Goal: Task Accomplishment & Management: Manage account settings

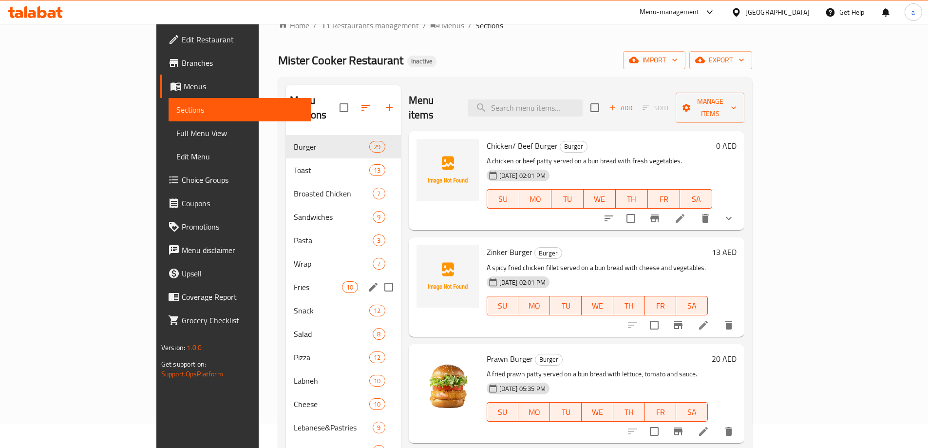
scroll to position [24, 0]
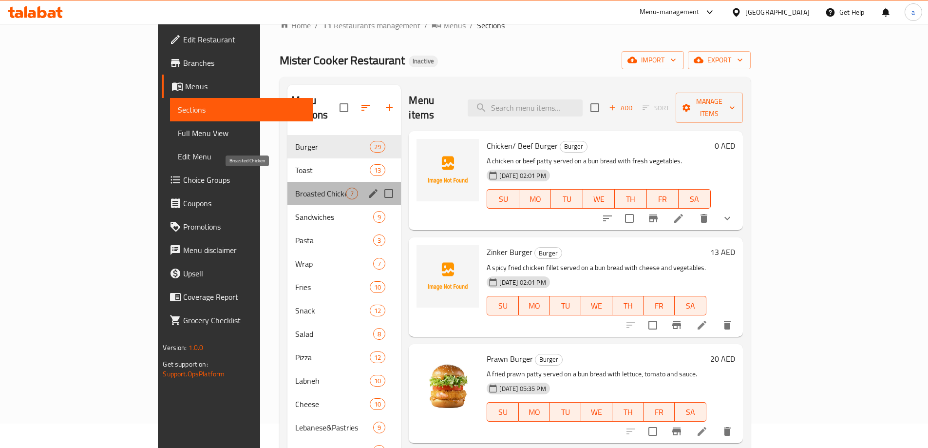
click at [295, 188] on span "Broasted Chicken" at bounding box center [320, 194] width 51 height 12
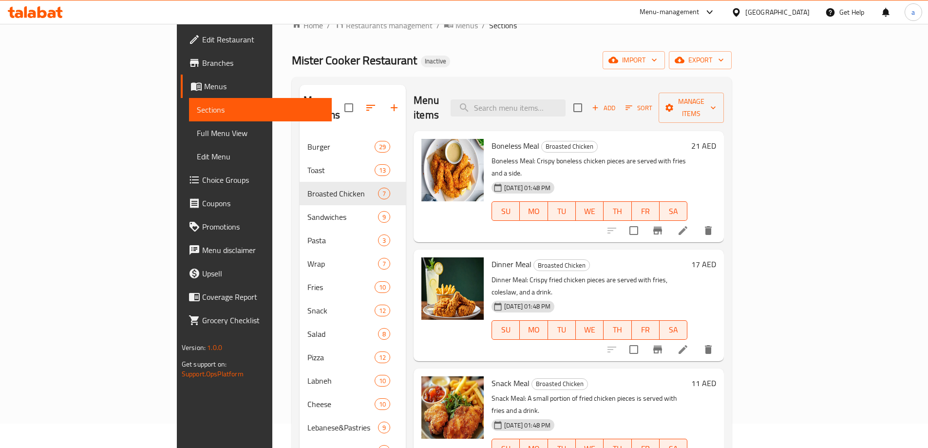
click at [697, 222] on li at bounding box center [683, 231] width 27 height 18
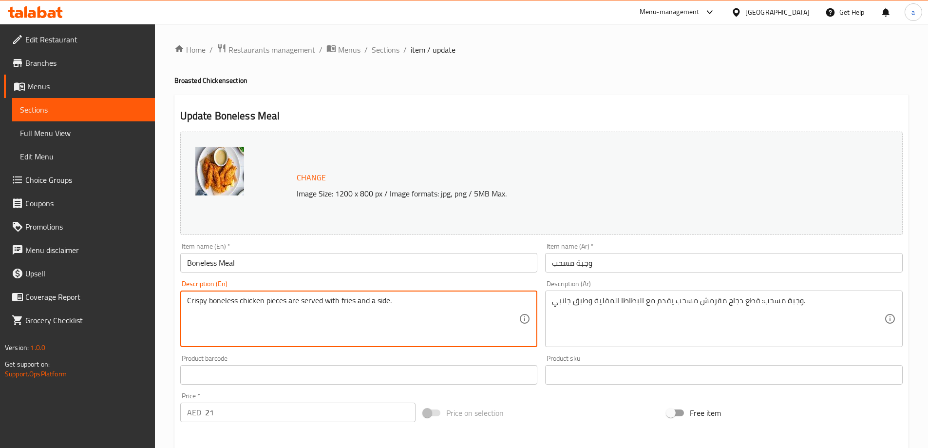
type textarea "Crispy boneless chicken pieces are served with fries and a side."
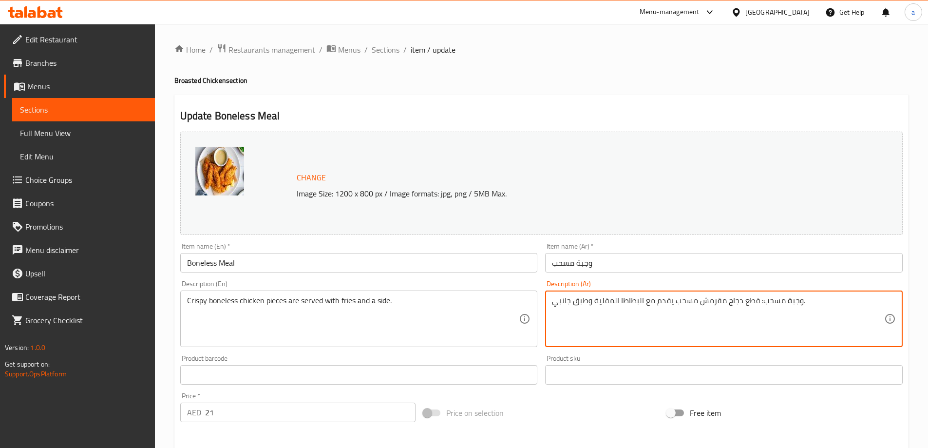
drag, startPoint x: 758, startPoint y: 305, endPoint x: 802, endPoint y: 304, distance: 43.4
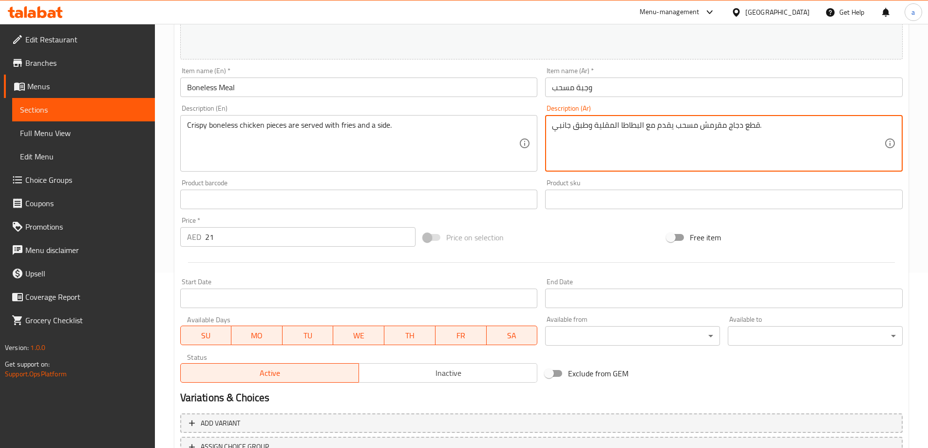
scroll to position [255, 0]
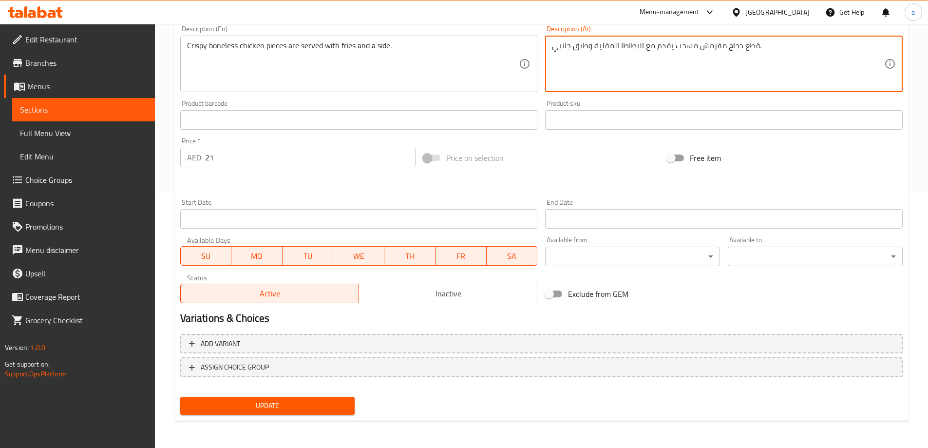
type textarea "قطع دجاج مقرمش مسحب يقدم مع البطاطا المقلية وطبق جانبي."
click at [249, 405] on span "Update" at bounding box center [267, 406] width 159 height 12
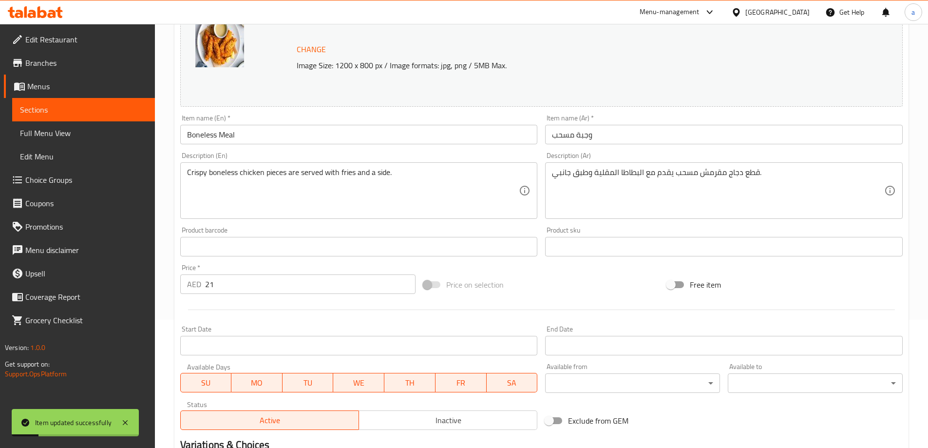
scroll to position [0, 0]
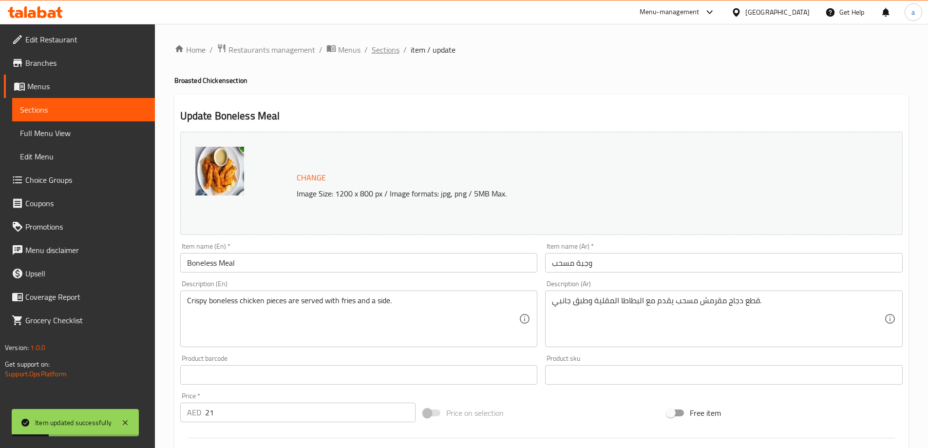
click at [376, 54] on span "Sections" at bounding box center [386, 50] width 28 height 12
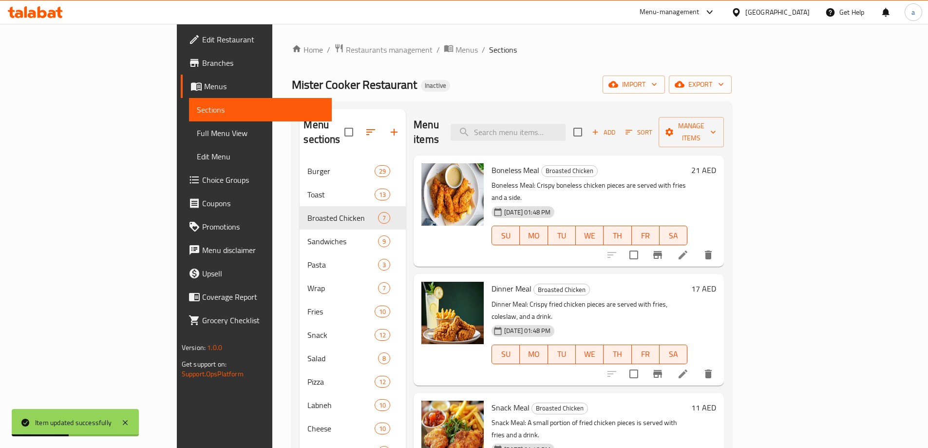
click at [689, 368] on icon at bounding box center [683, 374] width 12 height 12
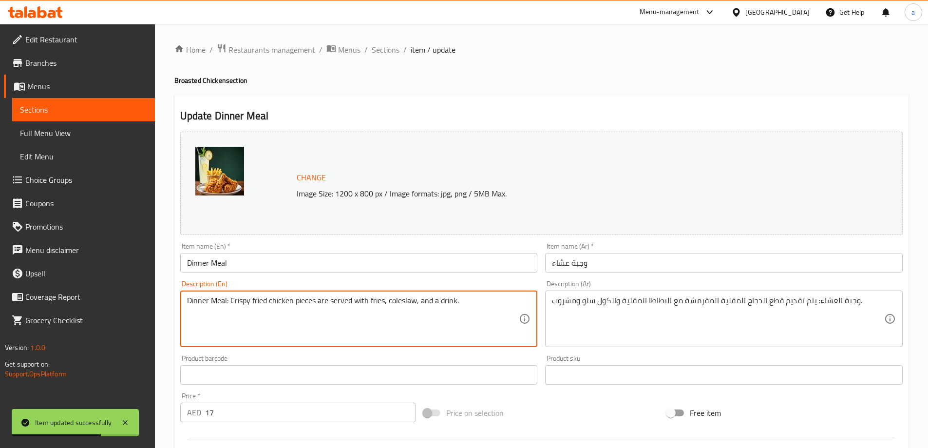
drag, startPoint x: 231, startPoint y: 300, endPoint x: 130, endPoint y: 301, distance: 101.4
type textarea "Crispy fried chicken pieces are served with fries, coleslaw, and a drink."
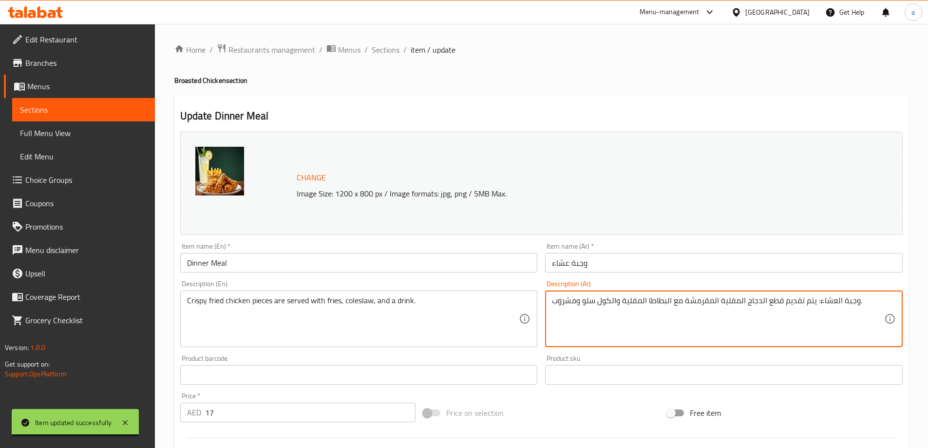
drag, startPoint x: 814, startPoint y: 303, endPoint x: 930, endPoint y: 288, distance: 117.0
click at [876, 299] on textarea "وجبة العشاء: يتم تقديم قطع الدجاج المقلية المقرمشة مع البطاطا المقلية والكول سل…" at bounding box center [718, 319] width 332 height 46
drag, startPoint x: 856, startPoint y: 302, endPoint x: 814, endPoint y: 303, distance: 41.9
click at [814, 303] on textarea "وجبة العشاء: يتم تقديم قطع الدجاج المقلية المقرمشة مع البطاطا المقلية والكول سل…" at bounding box center [718, 319] width 332 height 46
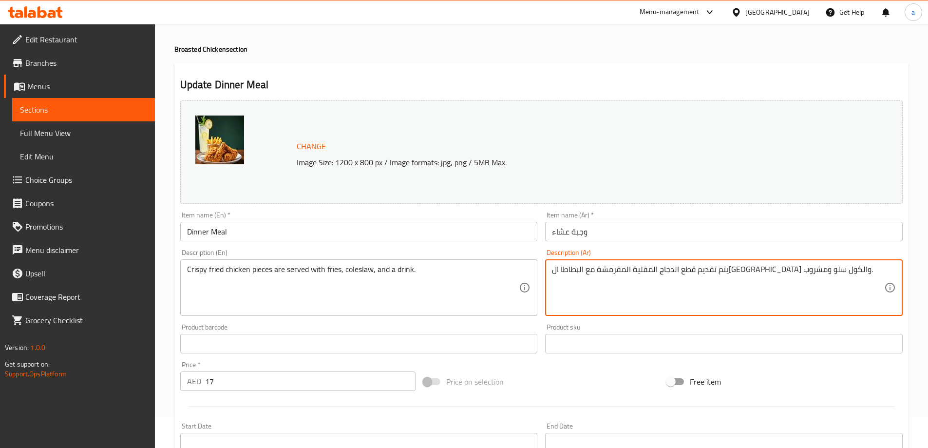
scroll to position [49, 0]
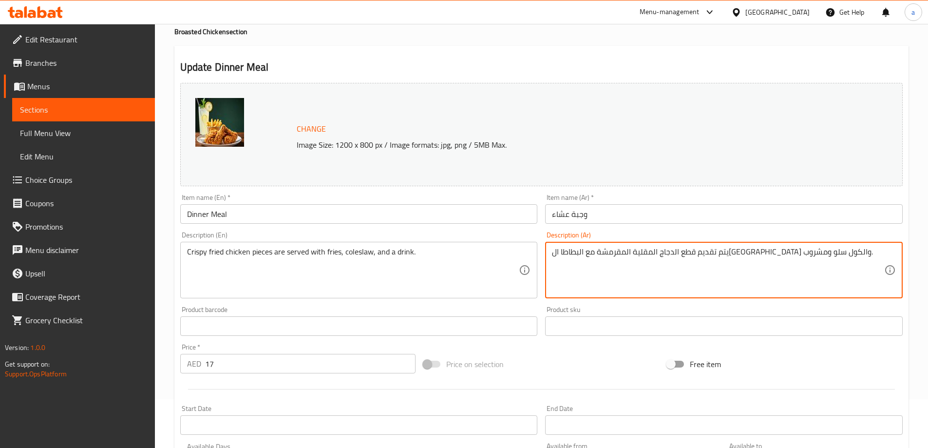
click at [565, 369] on div "Price on selection" at bounding box center [542, 364] width 244 height 26
click at [614, 250] on textarea "يتم تقديم قطع الدجاج المقلية المقرمشة مع البطاطا المقلية والكول سلو ومشروب." at bounding box center [718, 270] width 332 height 46
click at [839, 261] on textarea "يتم تقديم قطع الدجاج المقلية المقرمشة مع البطاطا المقلية والكول سلو ومشروب." at bounding box center [718, 270] width 332 height 46
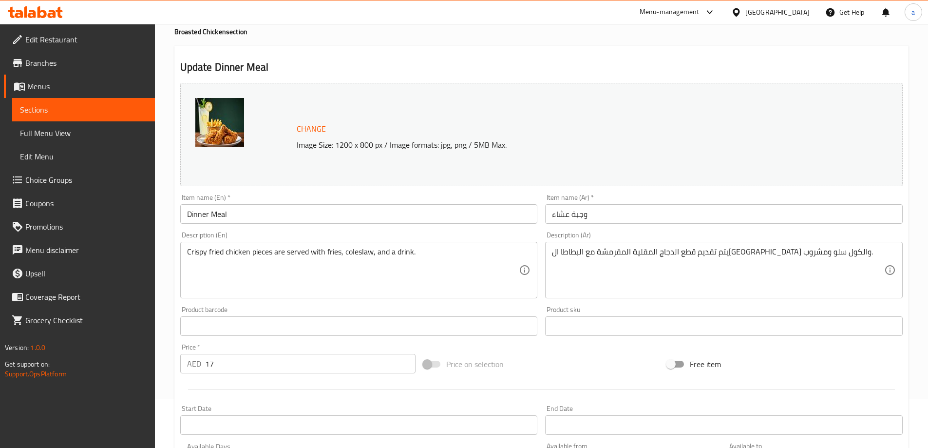
click at [549, 258] on div "يتم تقديم قطع الدجاج المقلية المقرمشة مع البطاطا المقلية والكول سلو ومشروب. Des…" at bounding box center [724, 270] width 358 height 57
click at [550, 263] on div "يتم تقديم قطع الدجاج المقلية المقرمشة مع البطاطا المقلية والكول سلو ومشروب. Des…" at bounding box center [724, 270] width 358 height 57
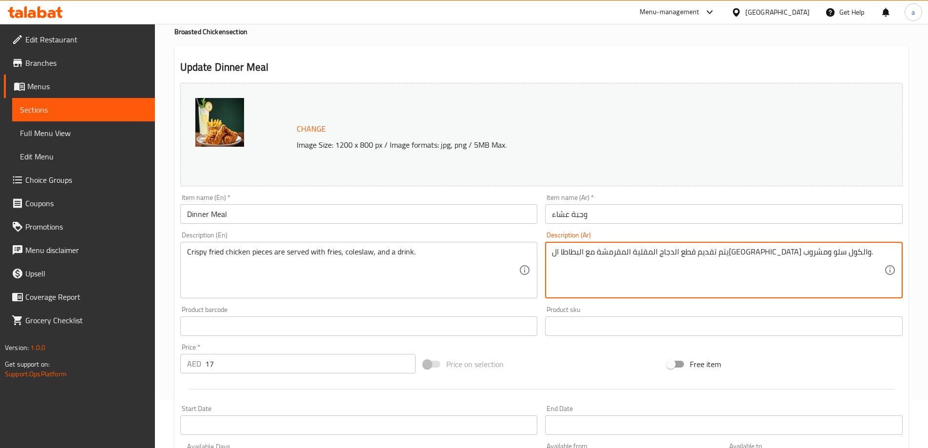
click at [553, 263] on textarea "يتم تقديم قطع الدجاج المقلية المقرمشة مع البطاطا المقلية والكول سلو ومشروب." at bounding box center [718, 270] width 332 height 46
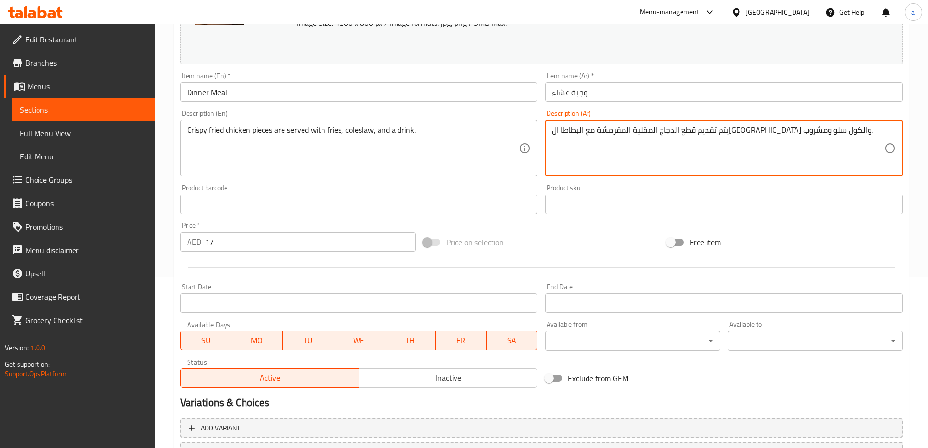
scroll to position [195, 0]
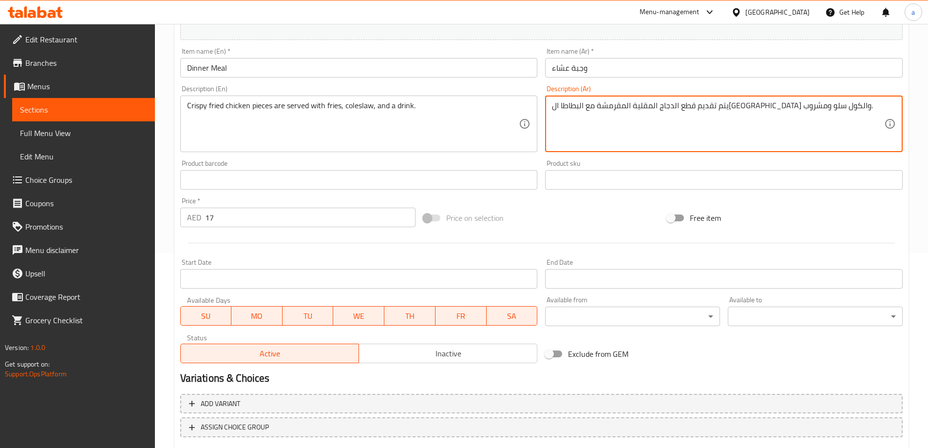
type textarea "يتم تقديم قطع الدجاج المقلية المقرمشة مع البطاطا المقلية والكول سلو ومشروب."
click at [587, 212] on div "Price on selection" at bounding box center [542, 218] width 244 height 26
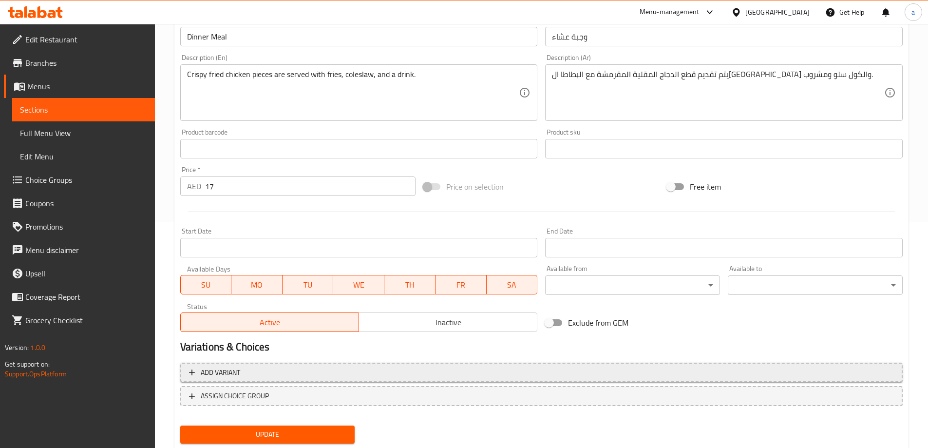
scroll to position [255, 0]
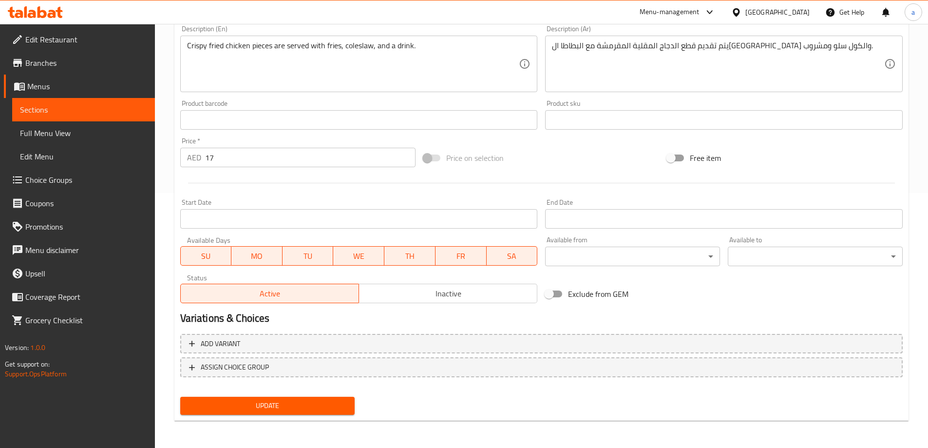
click at [337, 391] on div "Add variant ASSIGN CHOICE GROUP" at bounding box center [541, 361] width 731 height 63
click at [332, 400] on span "Update" at bounding box center [267, 406] width 159 height 12
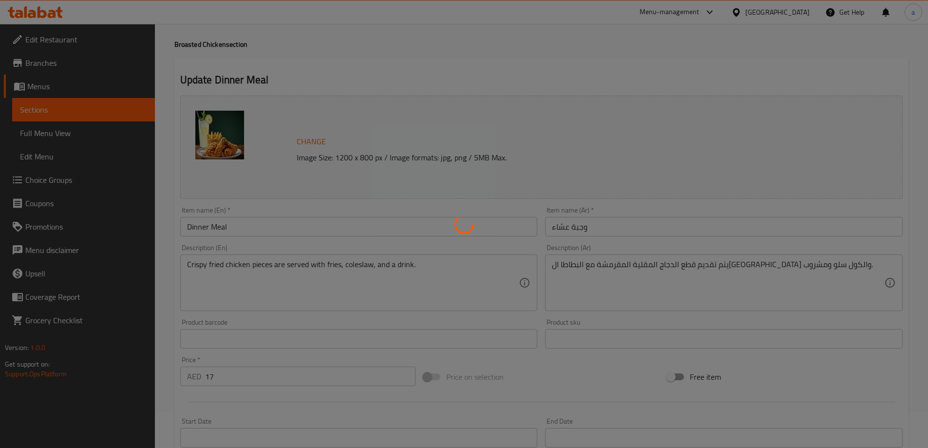
scroll to position [0, 0]
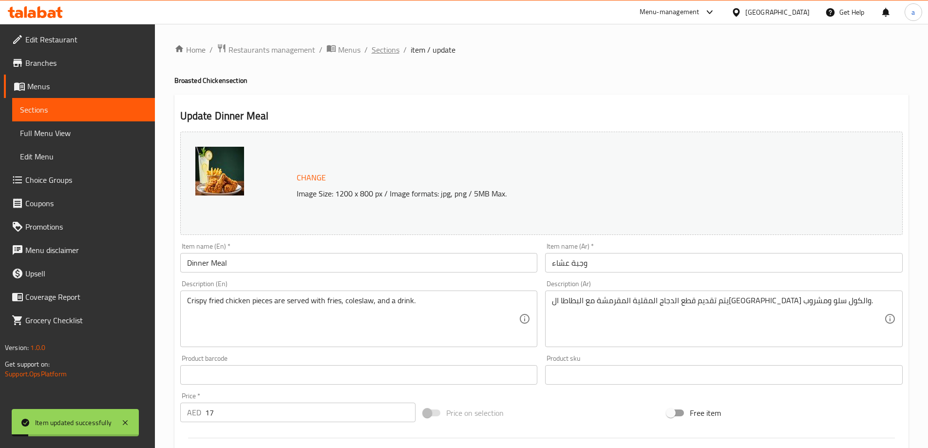
click at [382, 54] on span "Sections" at bounding box center [386, 50] width 28 height 12
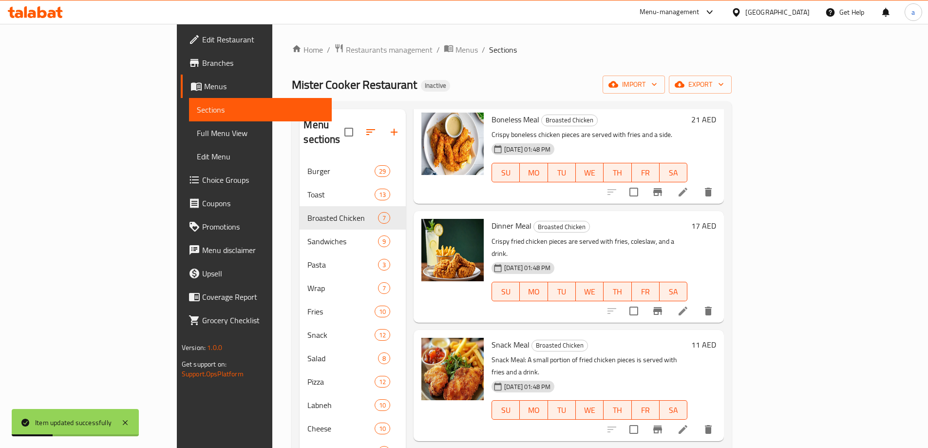
scroll to position [97, 0]
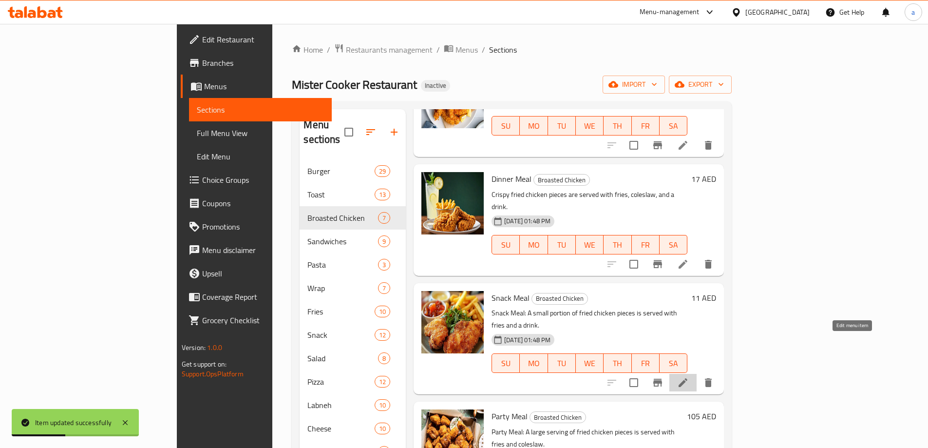
click at [689, 377] on icon at bounding box center [683, 383] width 12 height 12
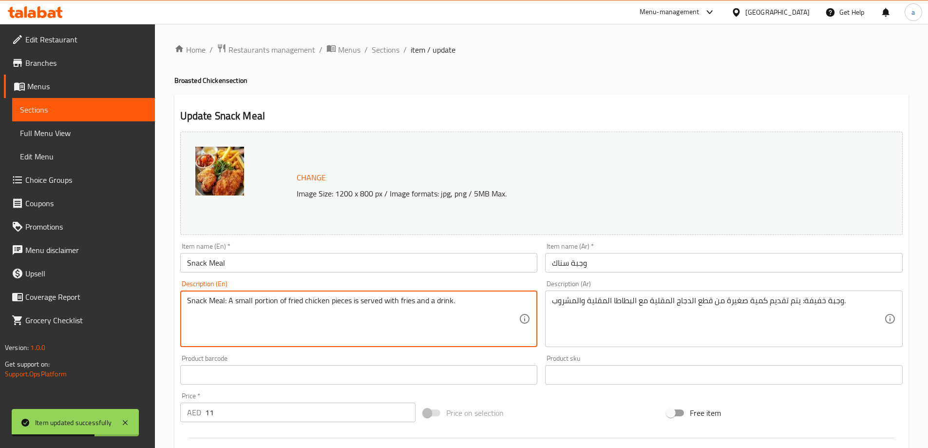
drag, startPoint x: 228, startPoint y: 305, endPoint x: 133, endPoint y: 294, distance: 96.1
type textarea "A small portion of fried chicken pieces is served with fries and a drink."
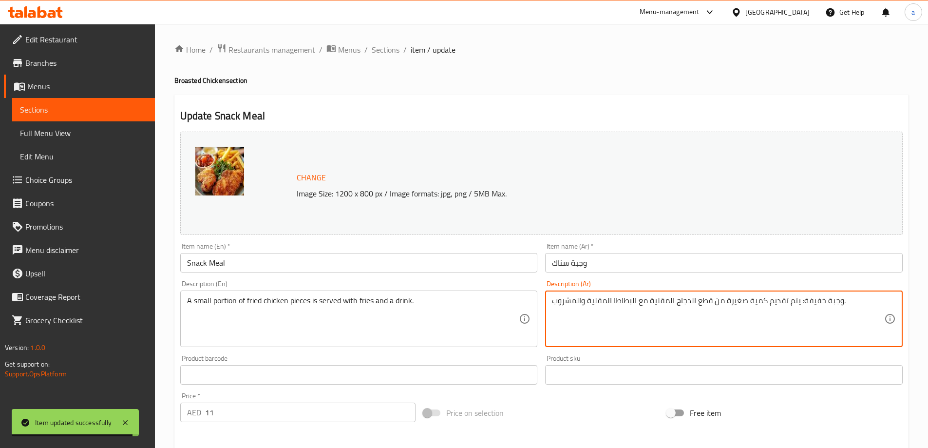
drag, startPoint x: 799, startPoint y: 305, endPoint x: 885, endPoint y: 305, distance: 85.3
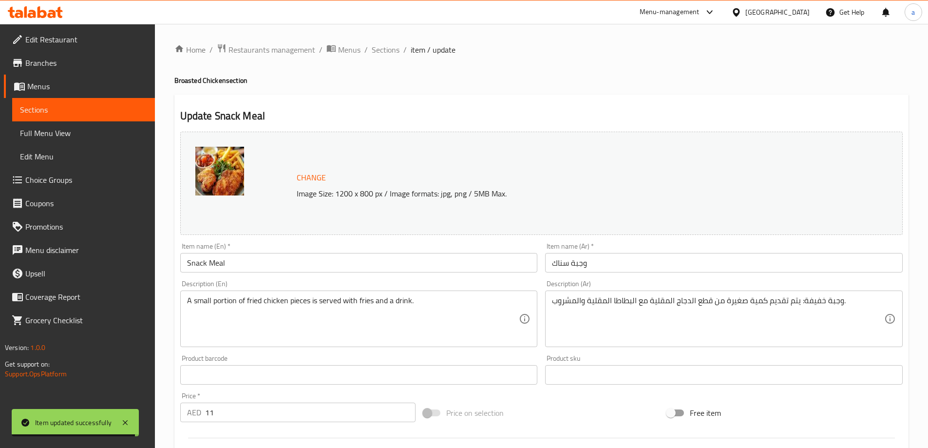
click at [886, 306] on div "وجبة خفيفة: يتم تقديم كمية صغيرة من قطع الدجاج المقلية مع البطاطا المقلية والمش…" at bounding box center [724, 318] width 358 height 57
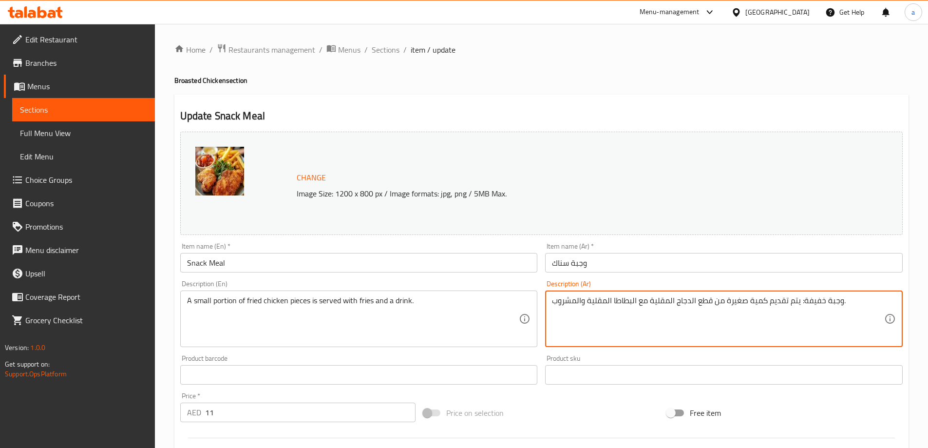
click at [841, 302] on textarea "وجبة خفيفة: يتم تقديم كمية صغيرة من قطع الدجاج المقلية مع البطاطا المقلية والمش…" at bounding box center [718, 319] width 332 height 46
drag, startPoint x: 799, startPoint y: 304, endPoint x: 841, endPoint y: 304, distance: 42.4
click at [841, 304] on textarea "وجبة خفيفة: يتم تقديم كمية صغيرة من قطع الدجاج المقلية مع البطاطا المقلية والمش…" at bounding box center [718, 319] width 332 height 46
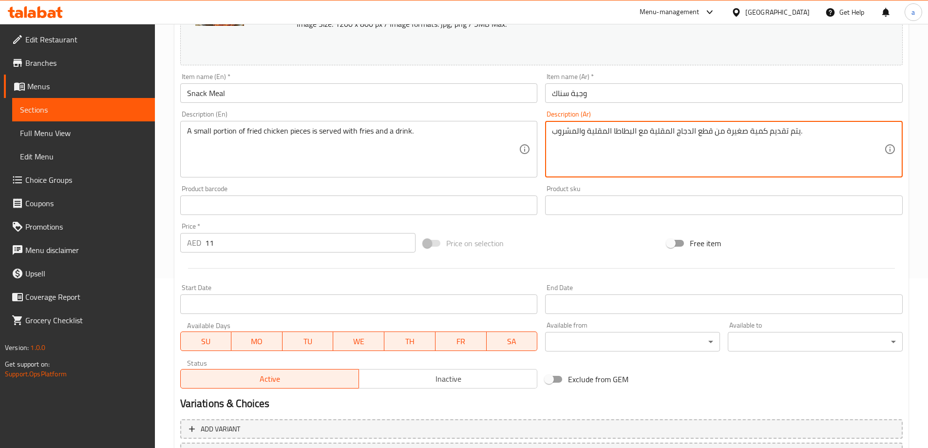
scroll to position [255, 0]
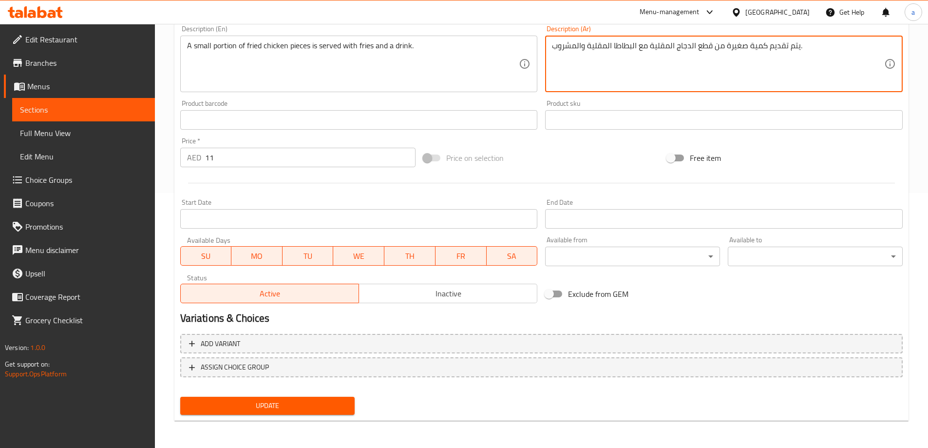
type textarea "يتم تقديم كمية صغيرة من قطع الدجاج المقلية مع البطاطا المقلية والمشروب."
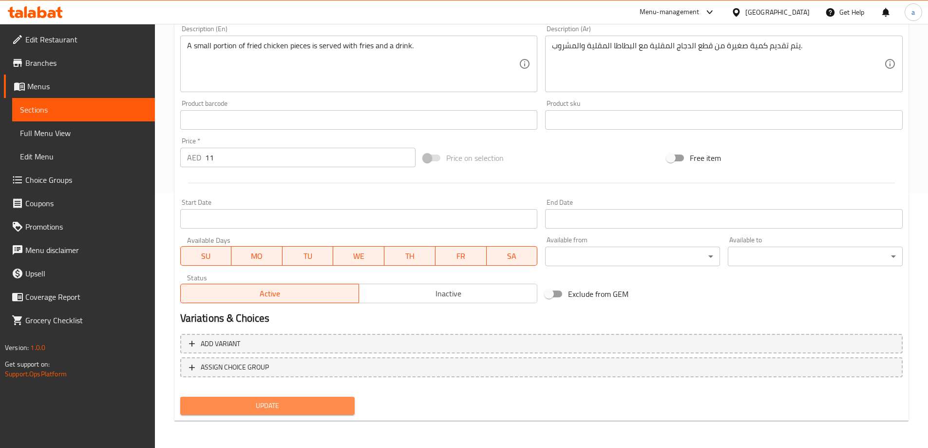
click at [340, 403] on span "Update" at bounding box center [267, 406] width 159 height 12
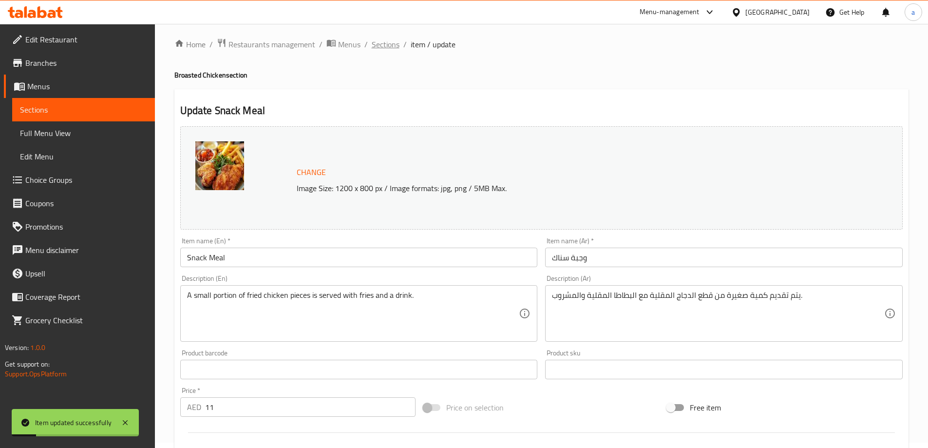
scroll to position [0, 0]
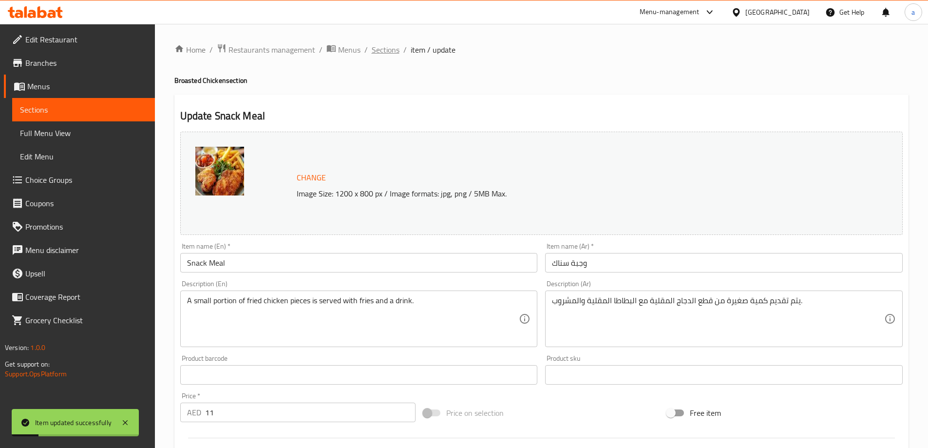
click at [378, 49] on span "Sections" at bounding box center [386, 50] width 28 height 12
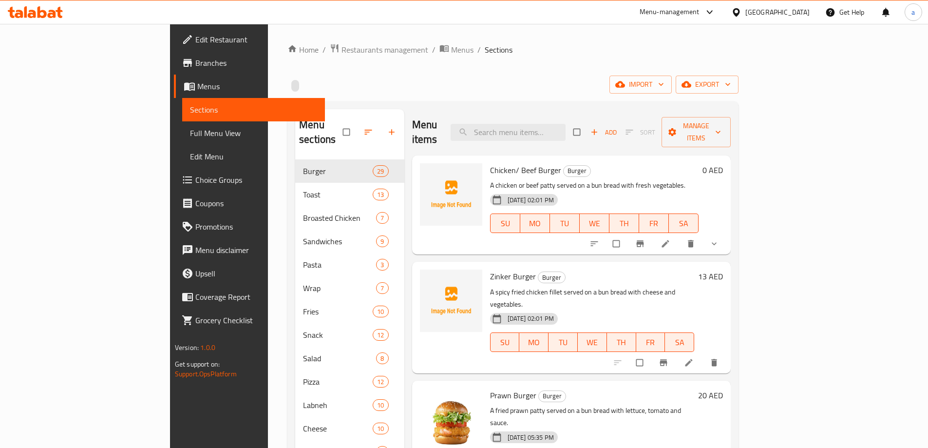
click at [190, 133] on span "Full Menu View" at bounding box center [253, 133] width 127 height 12
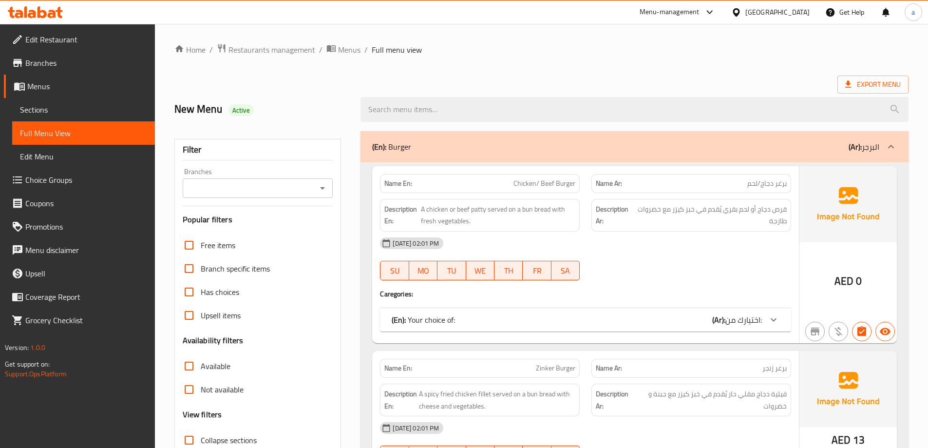
click at [777, 321] on icon at bounding box center [774, 320] width 12 height 12
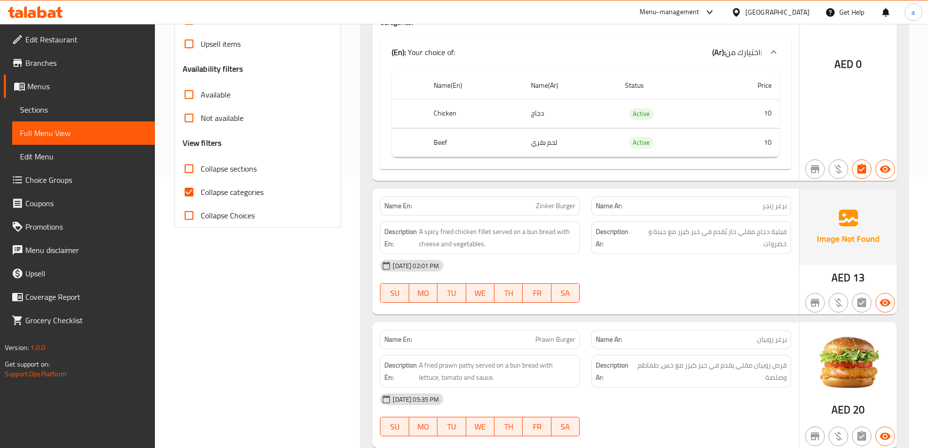
scroll to position [390, 0]
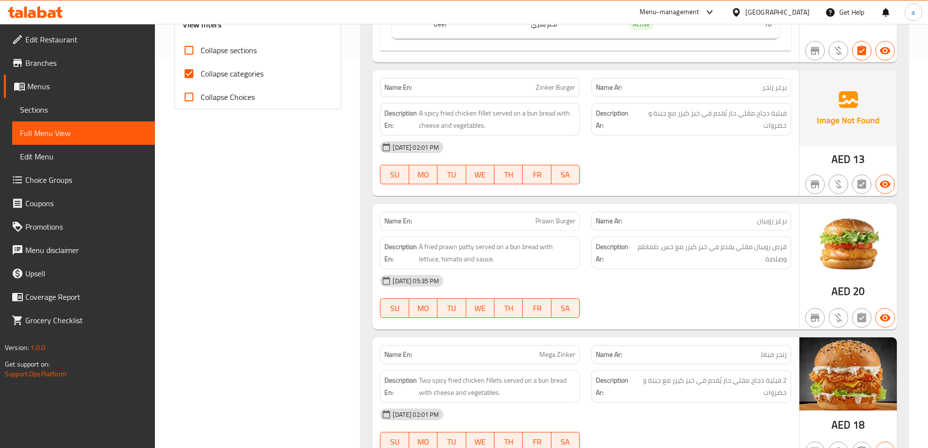
drag, startPoint x: 203, startPoint y: 74, endPoint x: 300, endPoint y: 187, distance: 149.3
click at [203, 74] on span "Collapse categories" at bounding box center [232, 74] width 63 height 12
click at [201, 74] on input "Collapse categories" at bounding box center [188, 73] width 23 height 23
checkbox input "false"
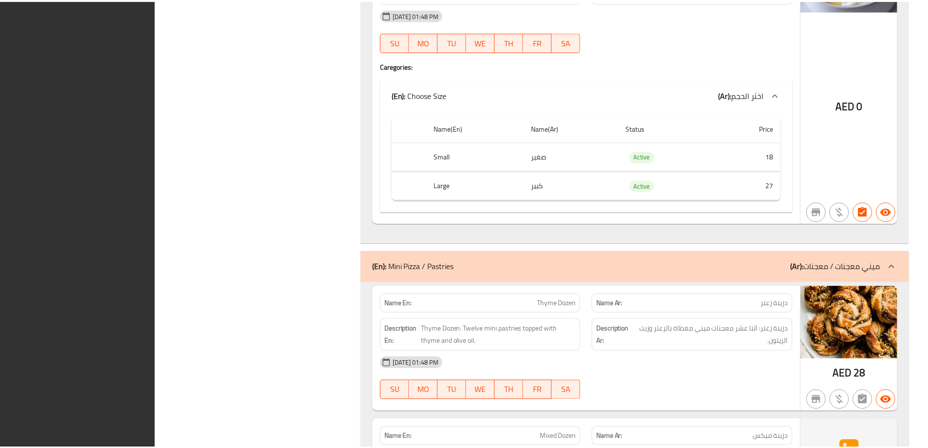
scroll to position [37686, 0]
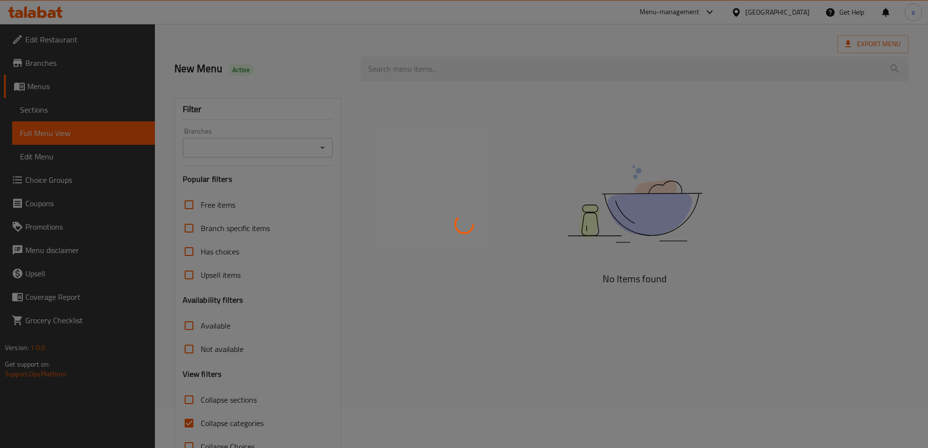
scroll to position [71, 0]
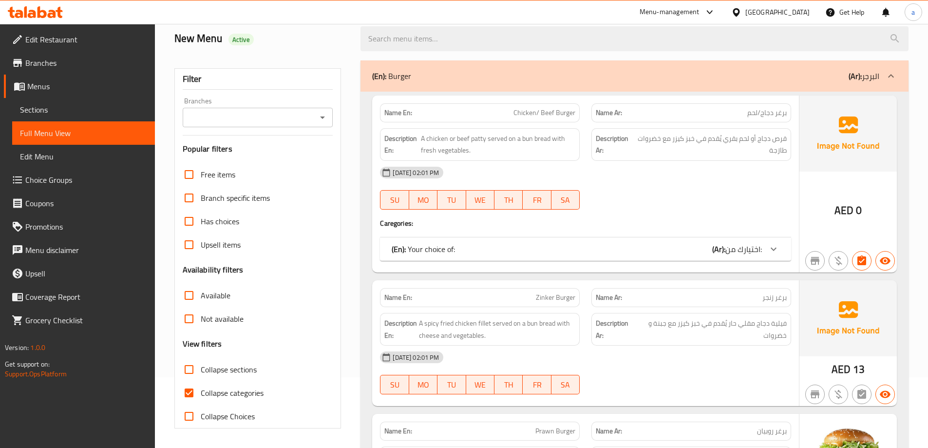
click at [189, 394] on input "Collapse categories" at bounding box center [188, 392] width 23 height 23
checkbox input "false"
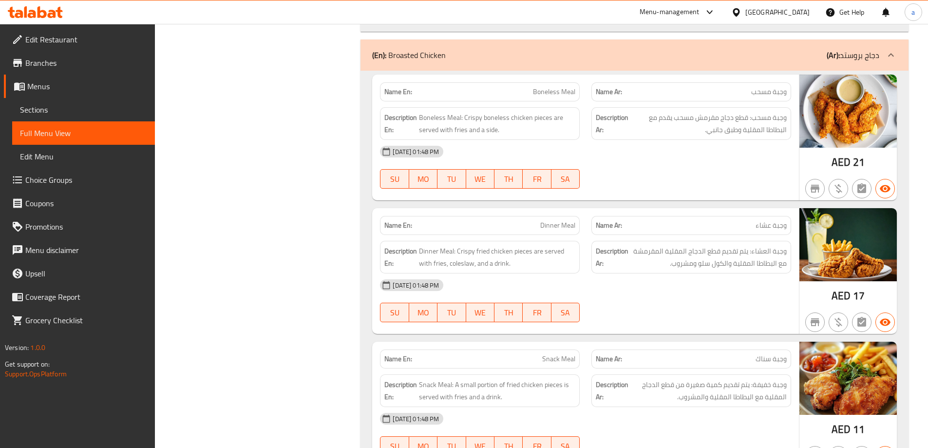
scroll to position [6451, 0]
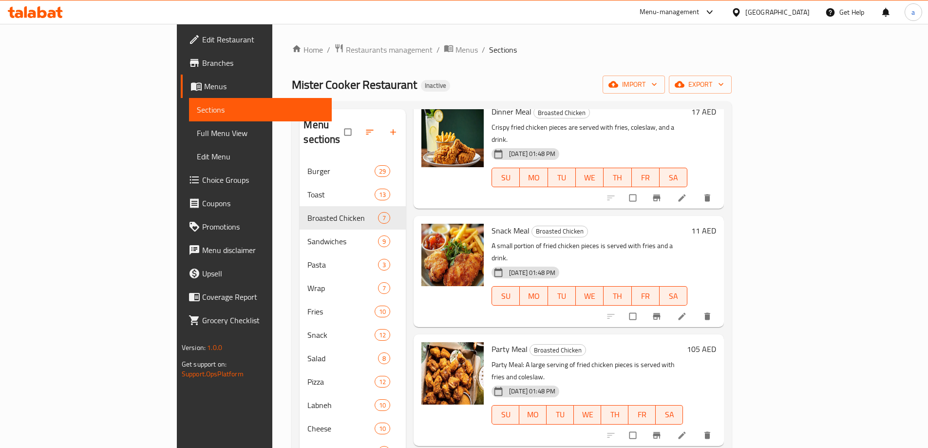
scroll to position [195, 0]
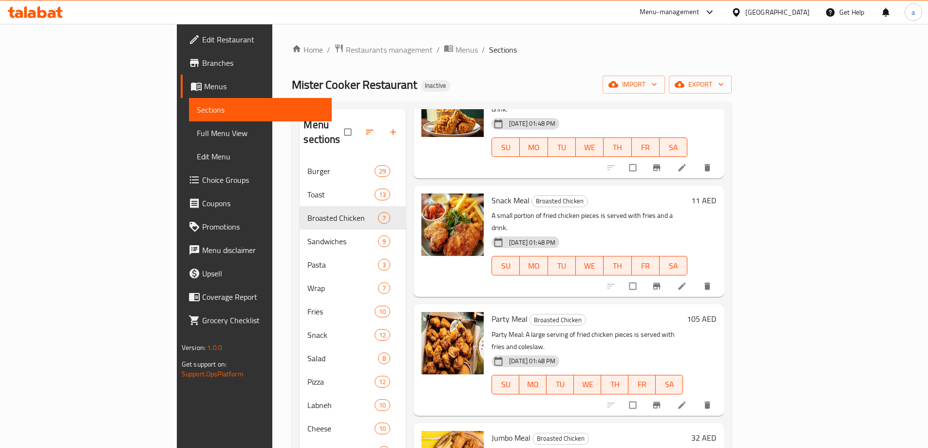
click at [697, 397] on li at bounding box center [683, 405] width 27 height 16
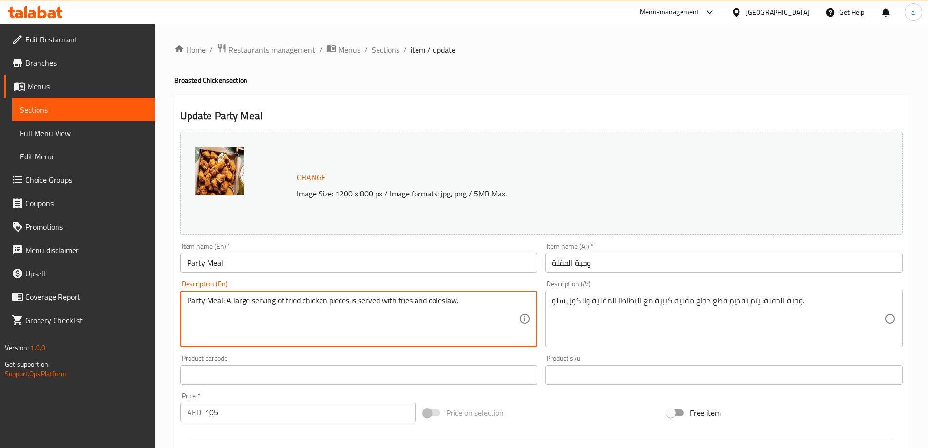
drag, startPoint x: 226, startPoint y: 304, endPoint x: 61, endPoint y: 297, distance: 164.4
type textarea "A large serving of fried chicken pieces is served with fries and coleslaw."
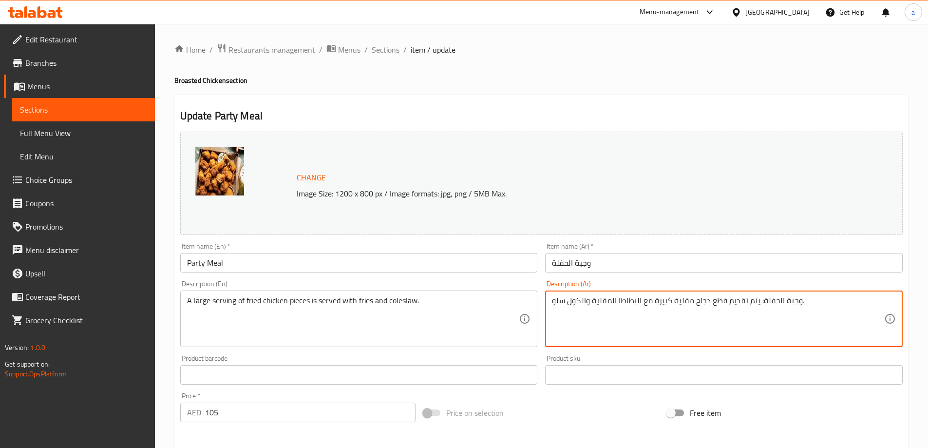
drag, startPoint x: 759, startPoint y: 302, endPoint x: 800, endPoint y: 306, distance: 41.1
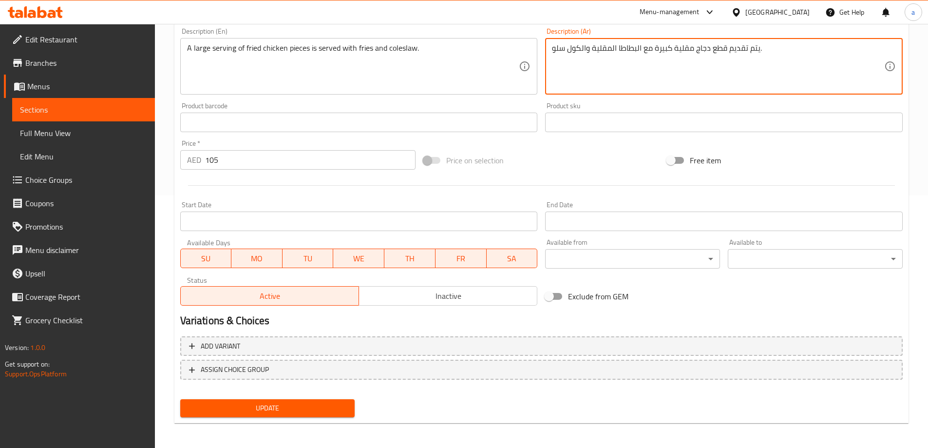
scroll to position [255, 0]
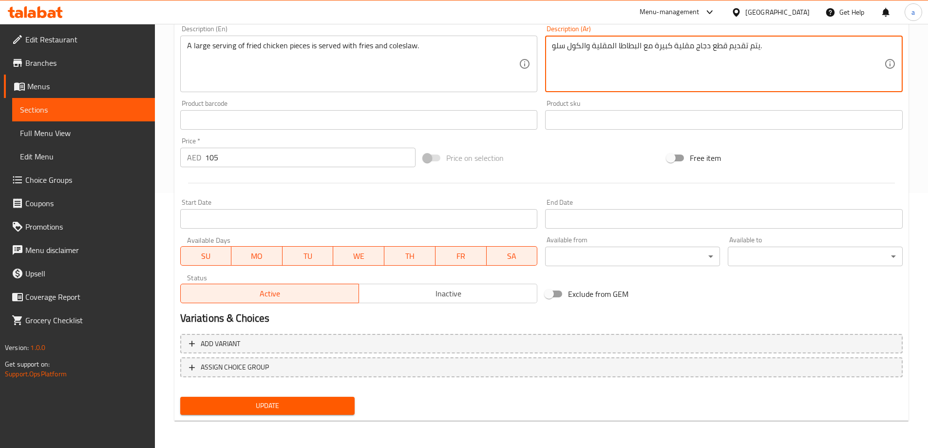
type textarea "يتم تقديم قطع دجاج مقلية كبيرة مع البطاطا المقلية والكول سلو."
click at [337, 403] on span "Update" at bounding box center [267, 406] width 159 height 12
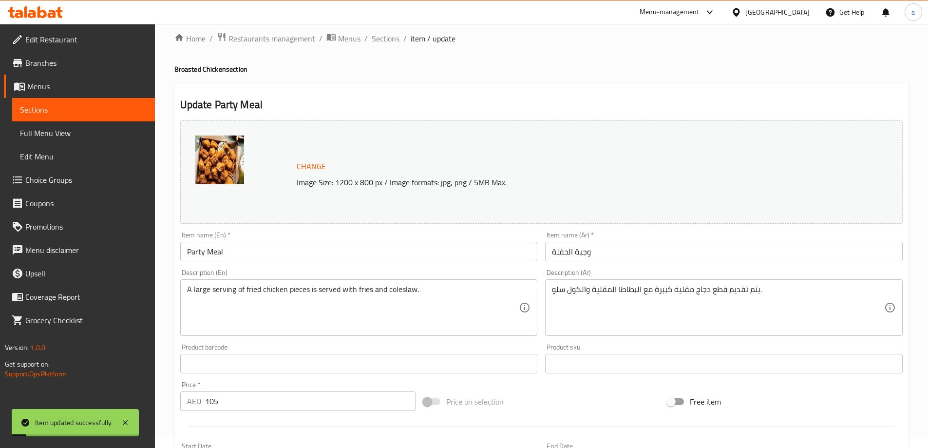
scroll to position [0, 0]
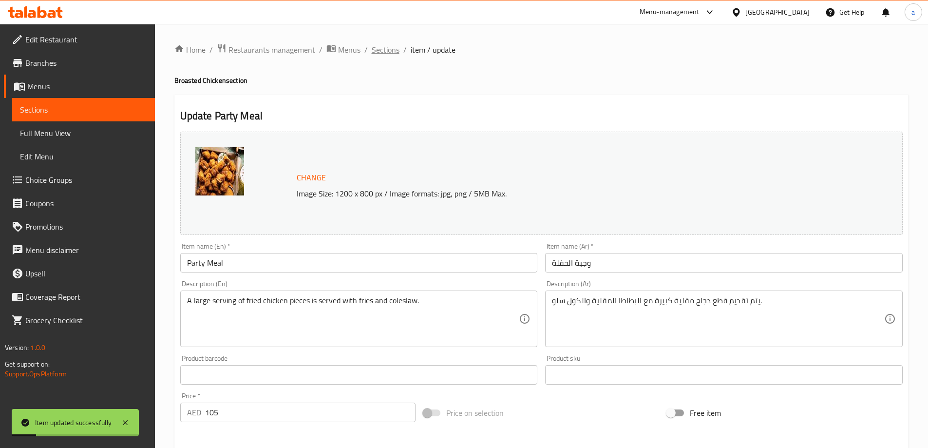
click at [392, 50] on span "Sections" at bounding box center [386, 50] width 28 height 12
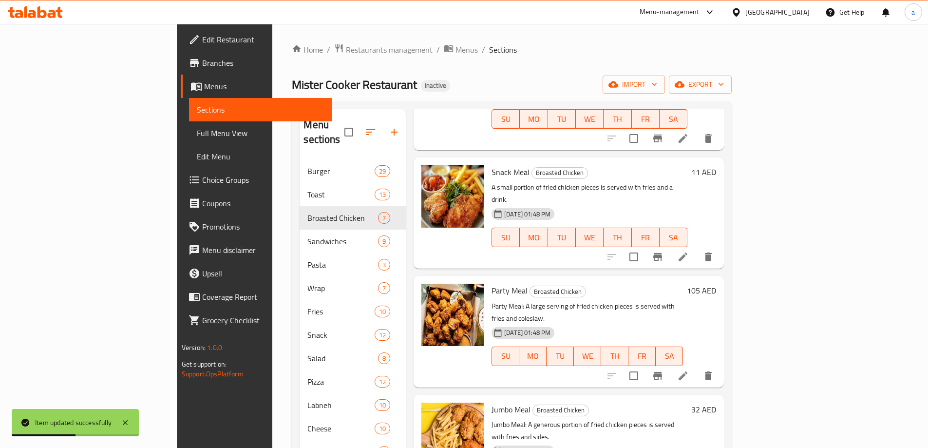
scroll to position [239, 0]
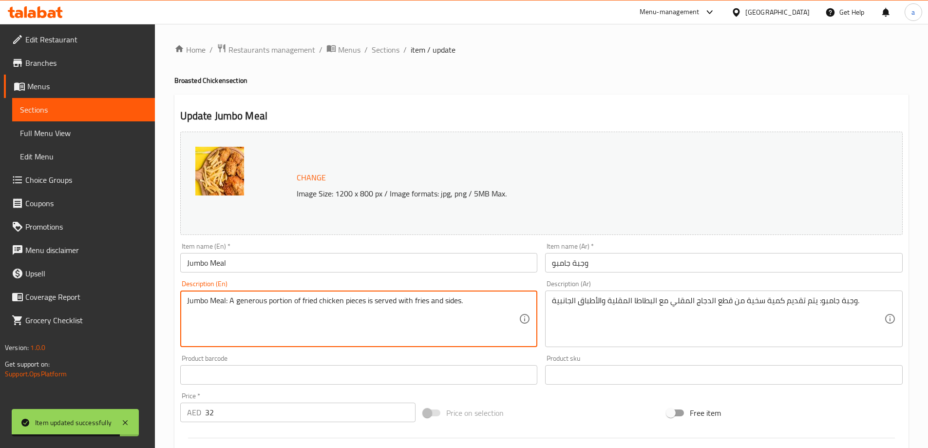
drag, startPoint x: 230, startPoint y: 300, endPoint x: 121, endPoint y: 301, distance: 108.7
type textarea "A generous portion of fried chicken pieces is served with fries and sides."
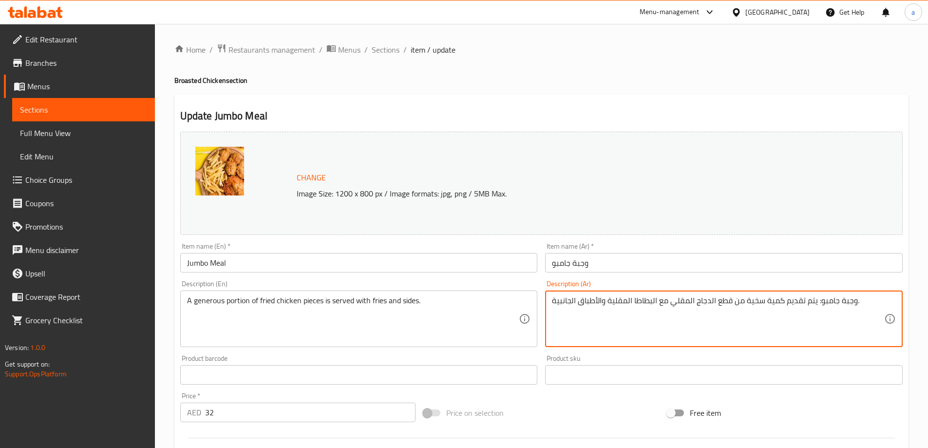
drag, startPoint x: 816, startPoint y: 303, endPoint x: 856, endPoint y: 302, distance: 40.5
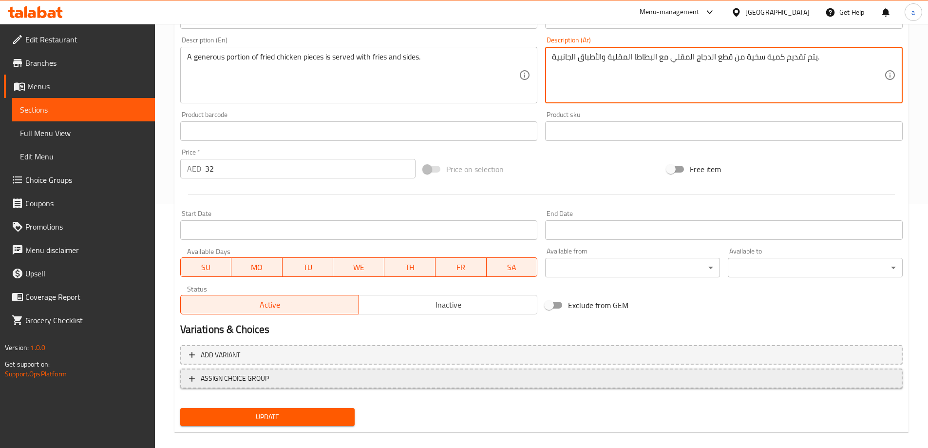
scroll to position [255, 0]
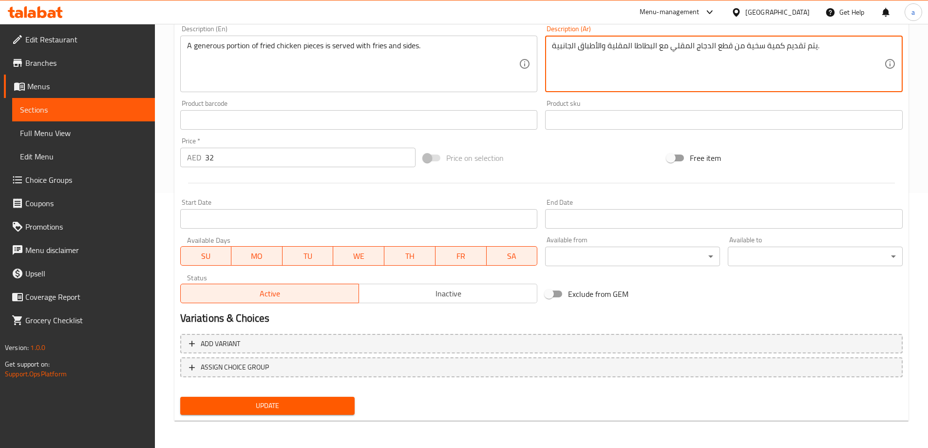
type textarea "يتم تقديم كمية سخية من قطع الدجاج المقلي مع البطاطا المقلية والأطباق الجانبية."
click at [320, 402] on span "Update" at bounding box center [267, 406] width 159 height 12
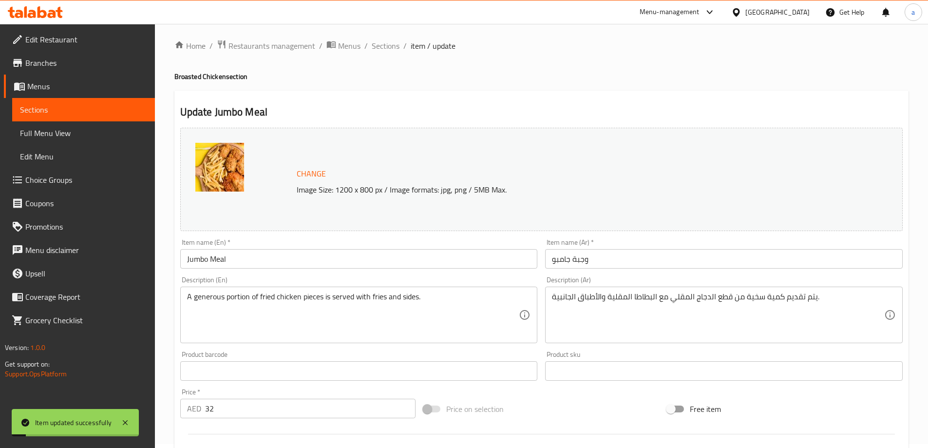
scroll to position [0, 0]
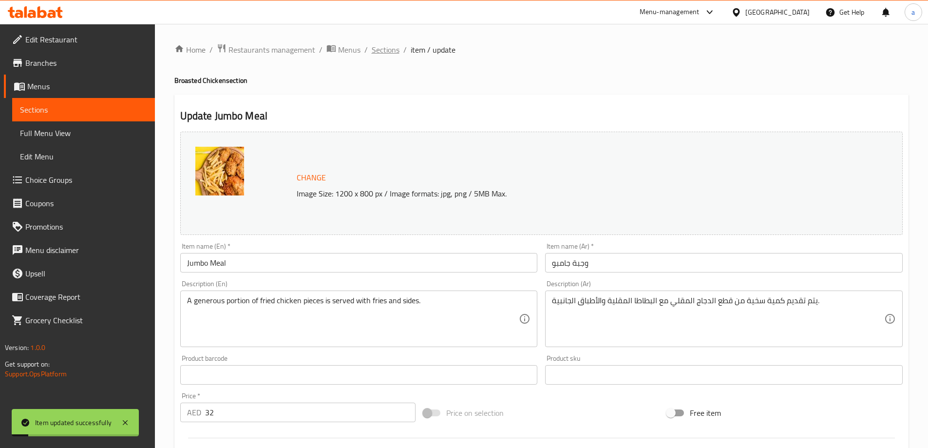
click at [391, 56] on span "Sections" at bounding box center [386, 50] width 28 height 12
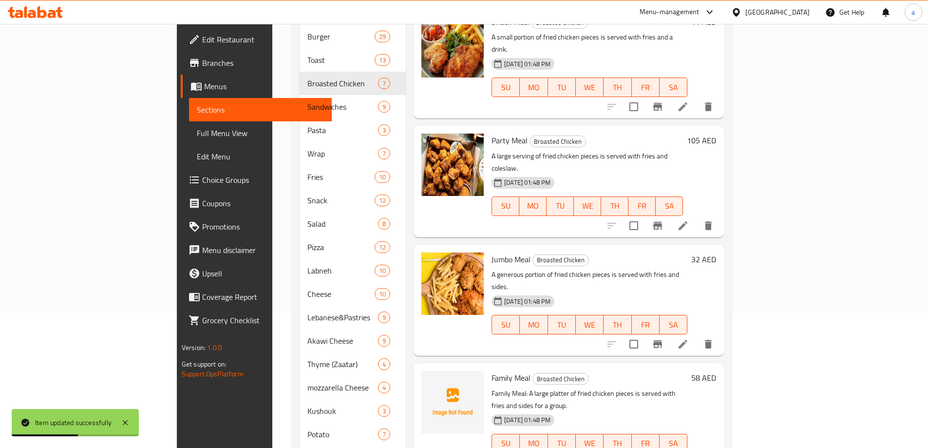
scroll to position [219, 0]
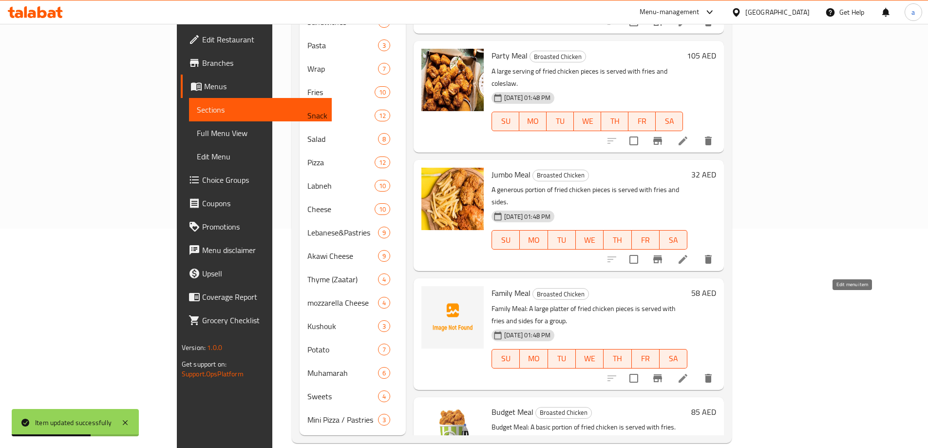
click at [689, 372] on icon at bounding box center [683, 378] width 12 height 12
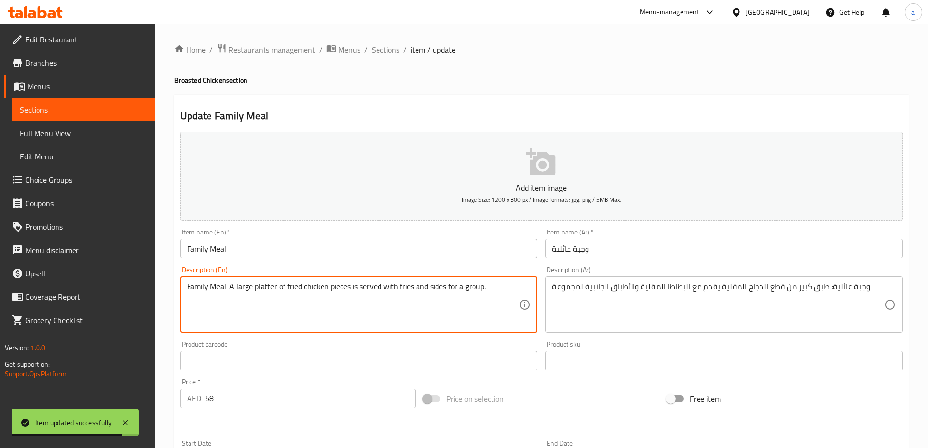
drag, startPoint x: 231, startPoint y: 289, endPoint x: 132, endPoint y: 283, distance: 99.6
type textarea "A large platter of fried chicken pieces is served with fries and sides for a gr…"
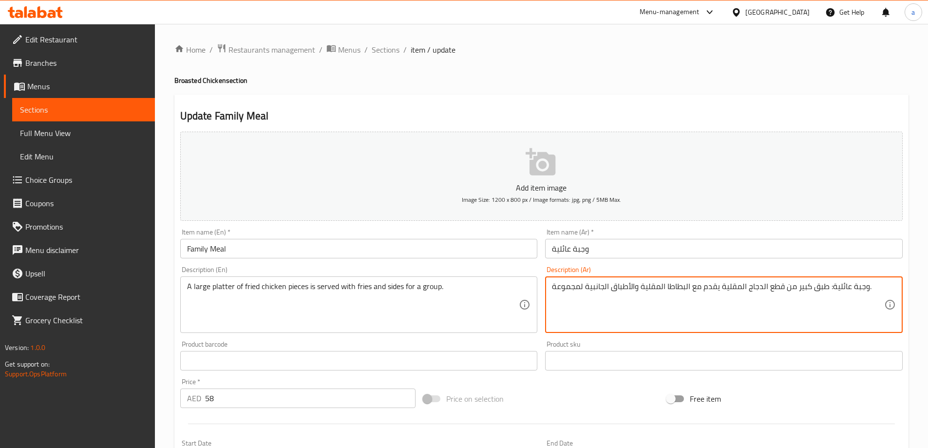
drag, startPoint x: 827, startPoint y: 288, endPoint x: 866, endPoint y: 289, distance: 39.5
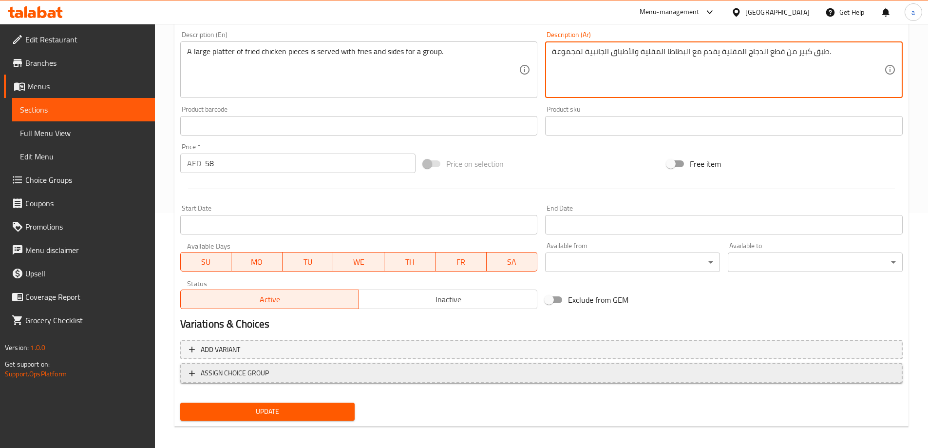
scroll to position [241, 0]
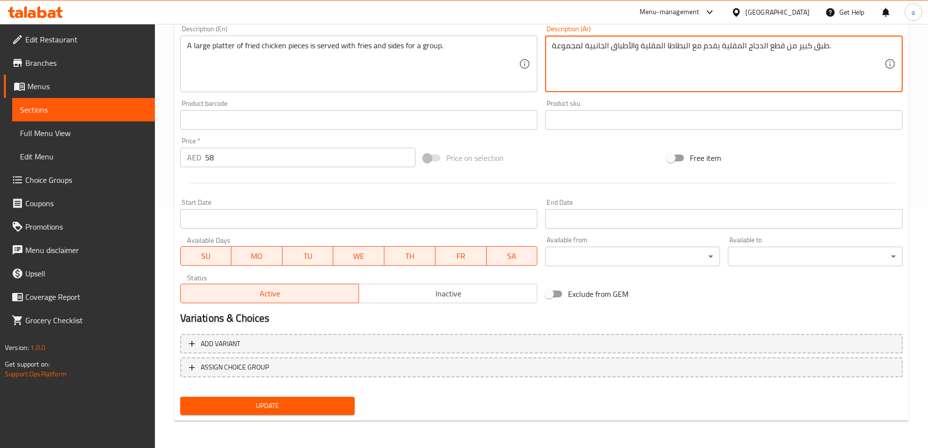
type textarea "طبق كبير من قطع الدجاج المقلية يقدم مع البطاطا المقلية والأطباق الجانبية لمجموع…"
click at [315, 400] on span "Update" at bounding box center [267, 406] width 159 height 12
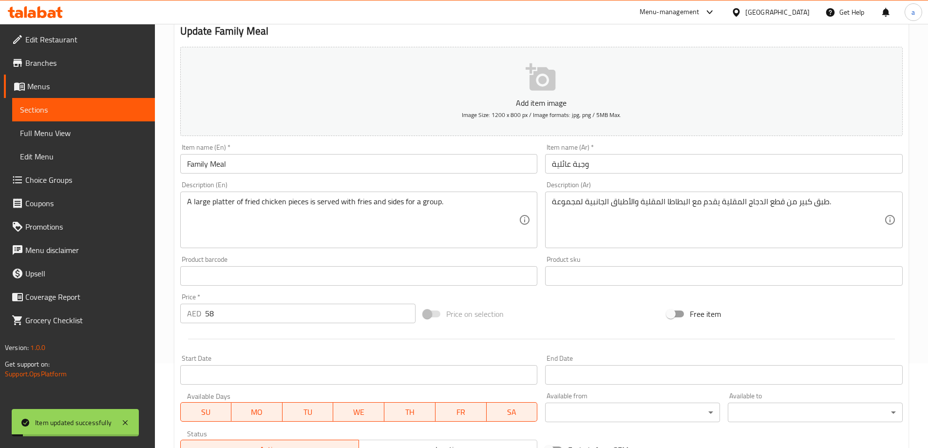
scroll to position [0, 0]
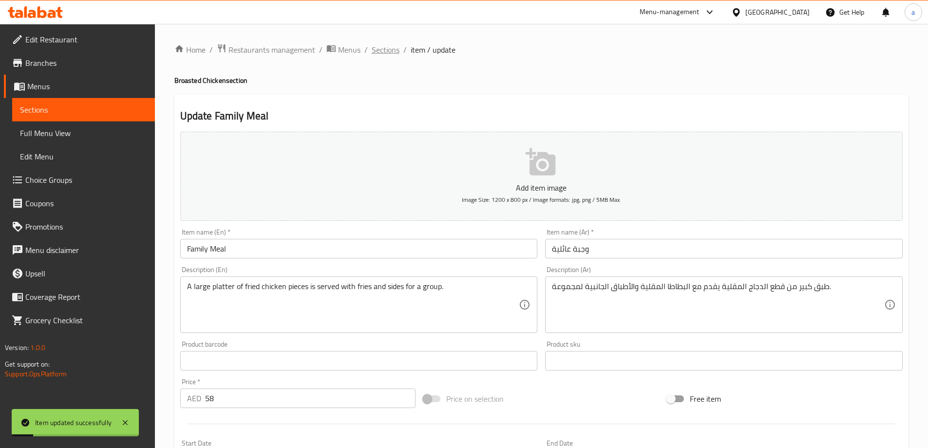
click at [381, 53] on span "Sections" at bounding box center [386, 50] width 28 height 12
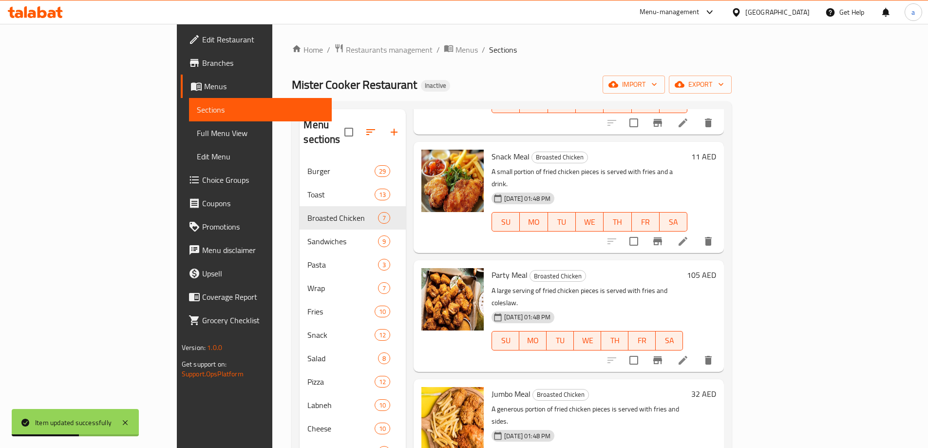
scroll to position [219, 0]
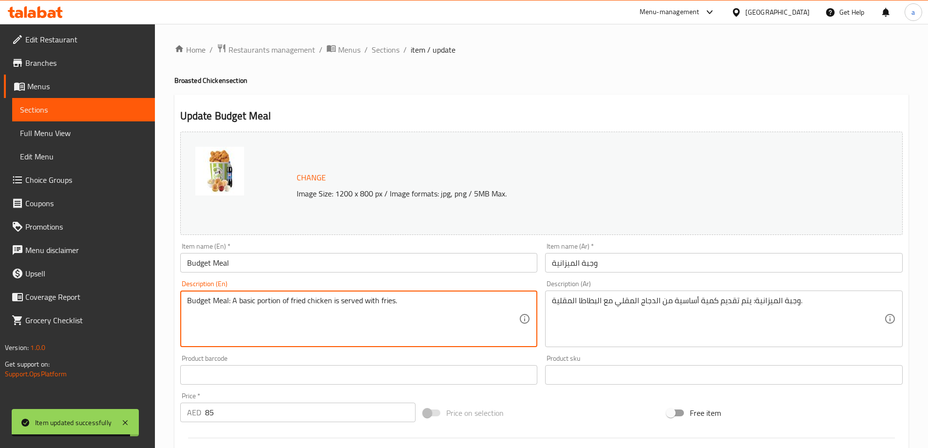
drag, startPoint x: 231, startPoint y: 305, endPoint x: 60, endPoint y: 303, distance: 171.1
type textarea "A basic portion of fried chicken is served with fries."
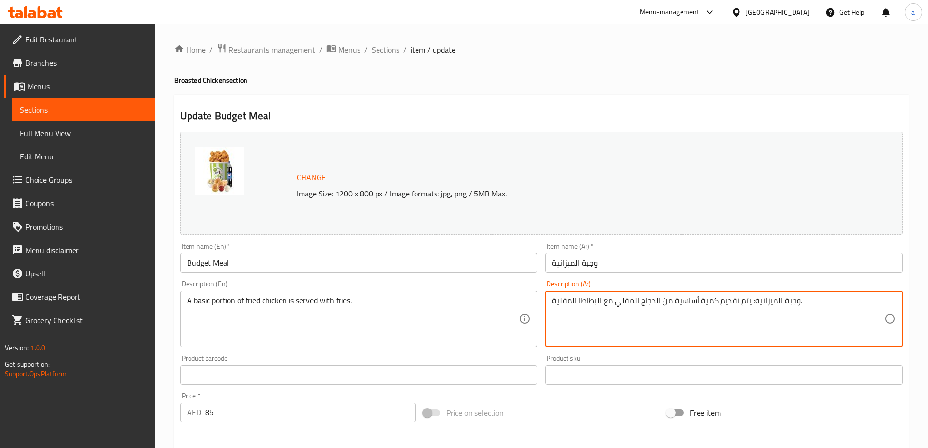
drag, startPoint x: 749, startPoint y: 300, endPoint x: 800, endPoint y: 313, distance: 52.5
click at [800, 313] on textarea "وجبة الميزانية: يتم تقديم كمية أساسية من الدجاج المقلي مع البطاطا المقلية." at bounding box center [718, 319] width 332 height 46
drag, startPoint x: 799, startPoint y: 303, endPoint x: 750, endPoint y: 302, distance: 48.2
click at [750, 302] on textarea "وجبة الميزانية: يتم تقديم كمية أساسية من الدجاج المقلي مع البطاطا المقلية." at bounding box center [718, 319] width 332 height 46
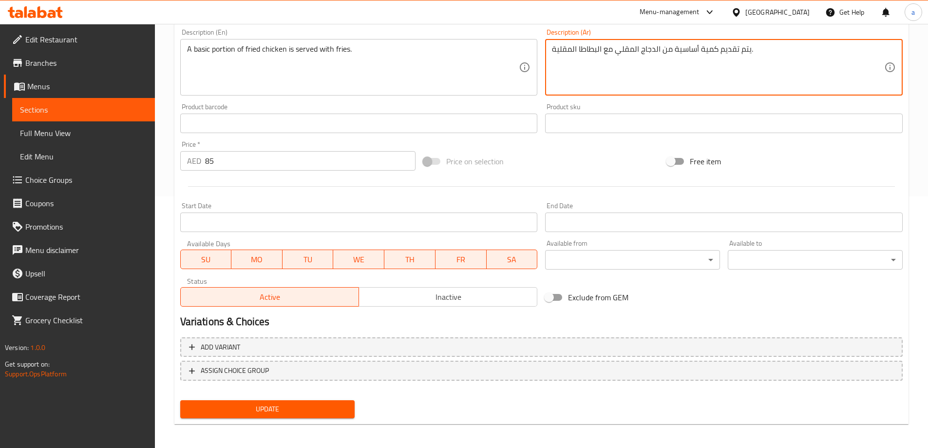
scroll to position [255, 0]
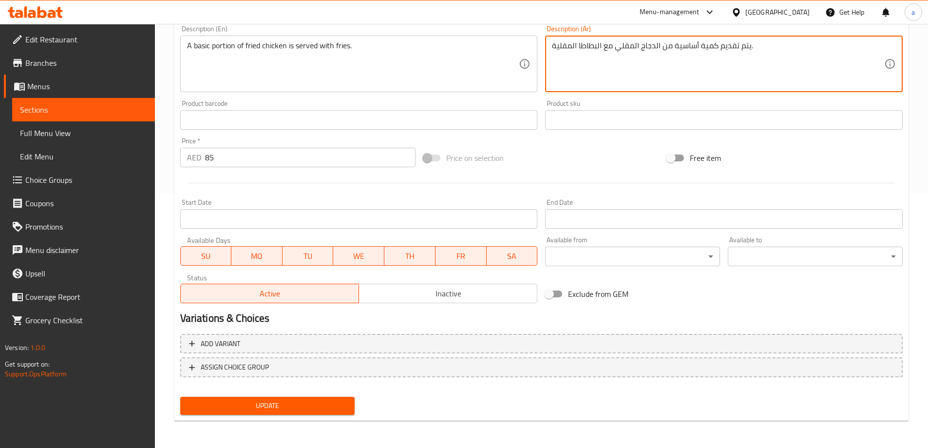
type textarea "يتم تقديم كمية أساسية من الدجاج المقلي مع البطاطا المقلية."
click at [307, 412] on button "Update" at bounding box center [267, 406] width 175 height 18
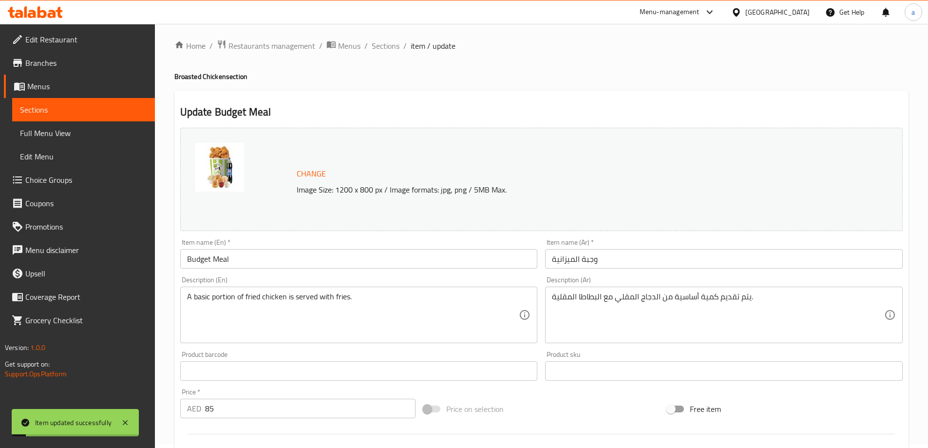
scroll to position [0, 0]
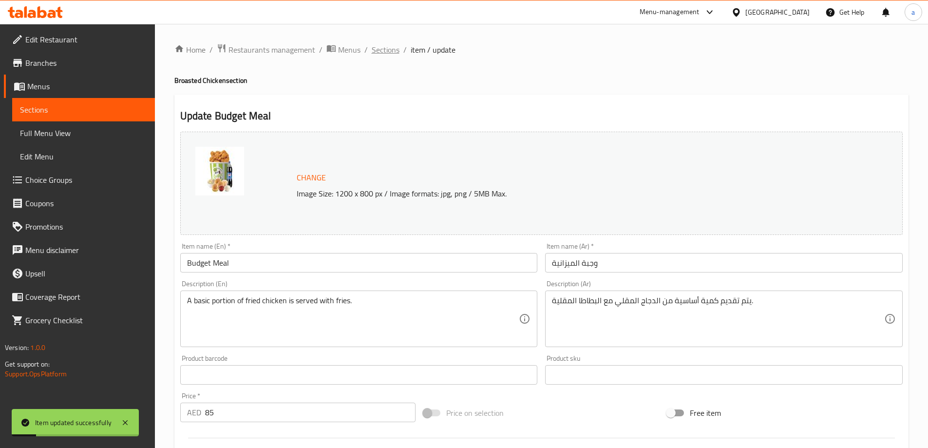
click at [396, 54] on span "Sections" at bounding box center [386, 50] width 28 height 12
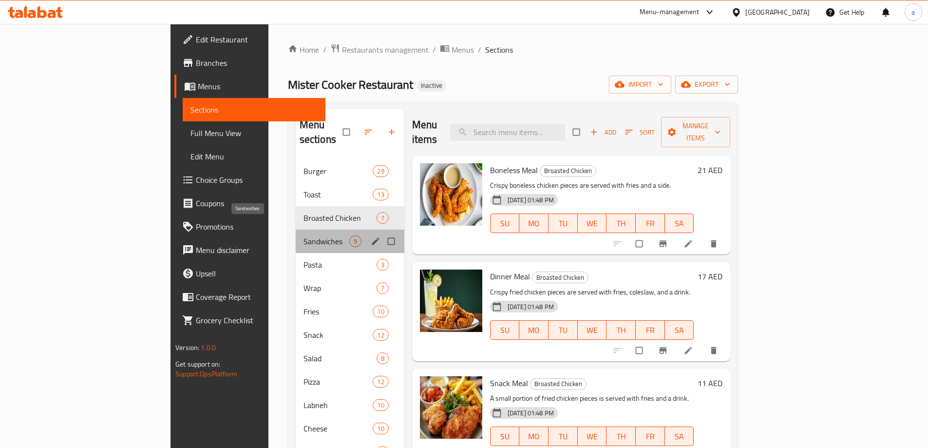
click at [304, 235] on span "Sandwiches" at bounding box center [327, 241] width 46 height 12
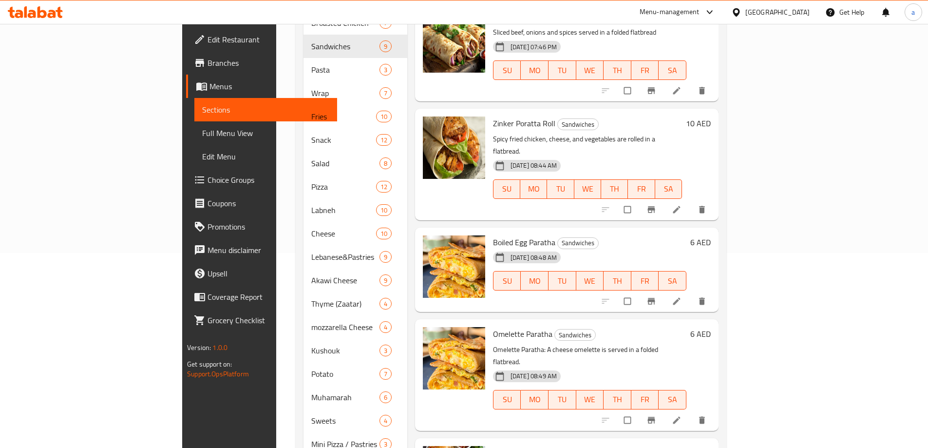
scroll to position [423, 0]
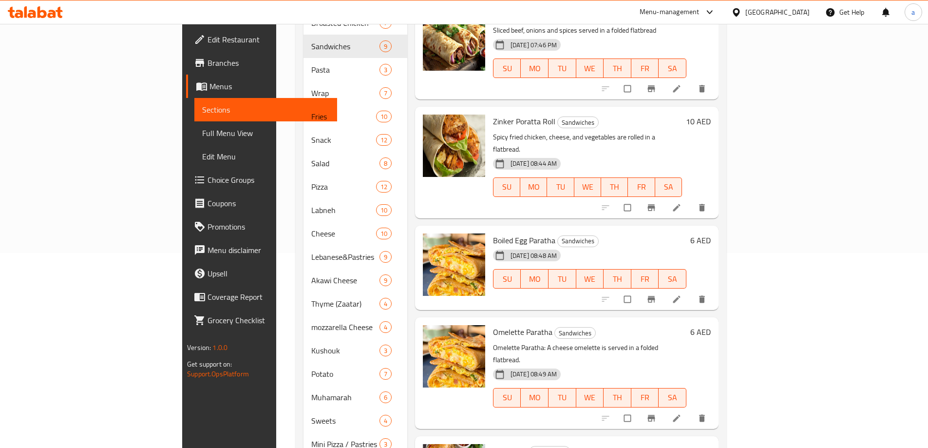
click at [682, 413] on icon at bounding box center [677, 418] width 10 height 10
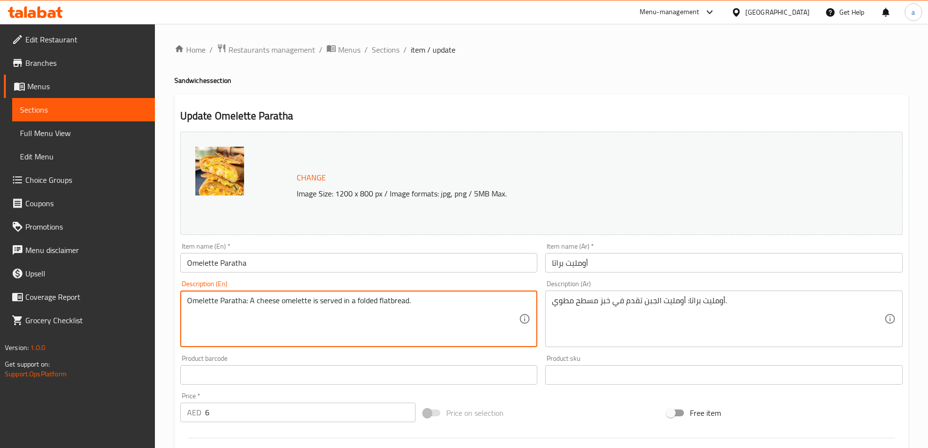
drag, startPoint x: 249, startPoint y: 300, endPoint x: 173, endPoint y: 305, distance: 76.2
type textarea "A cheese omelette is served in a folded flatbread."
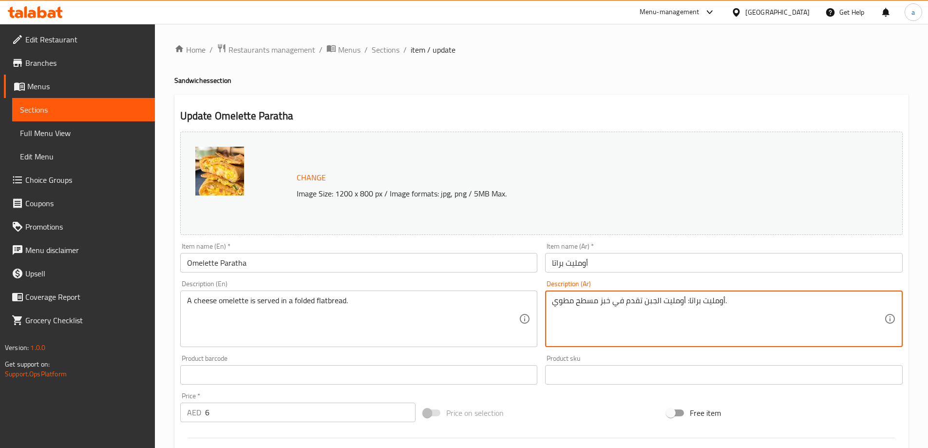
drag, startPoint x: 684, startPoint y: 305, endPoint x: 726, endPoint y: 307, distance: 41.5
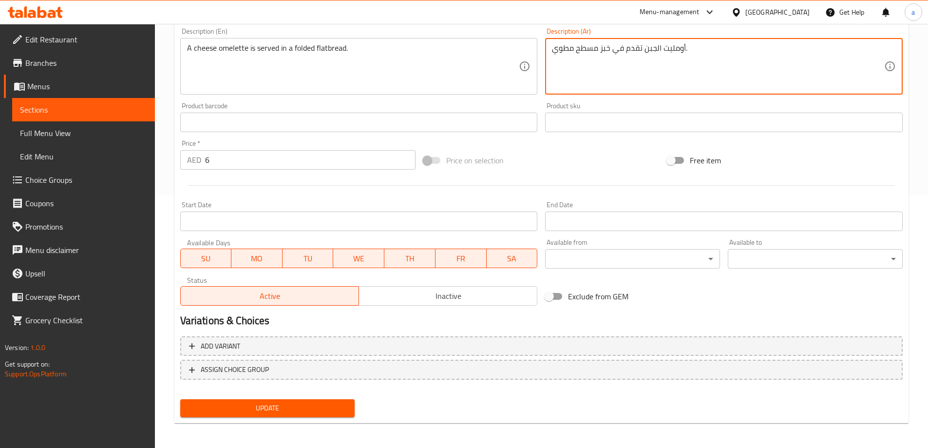
scroll to position [255, 0]
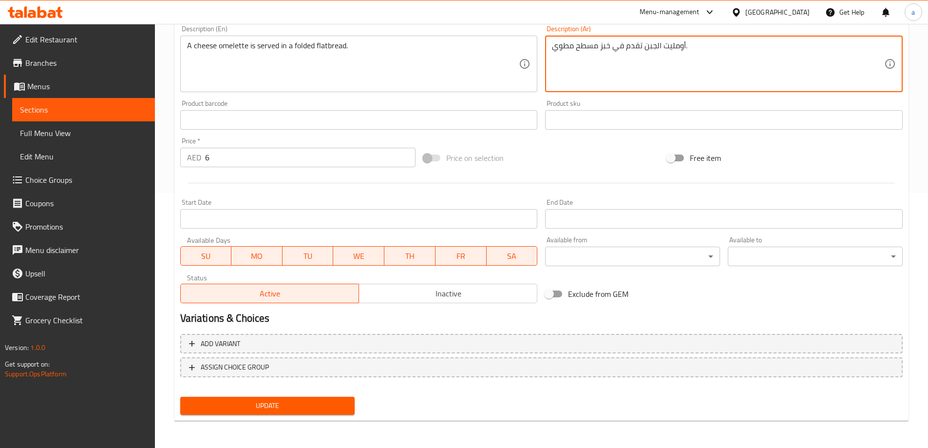
type textarea "أومليت الجبن تقدم في خبز مسطح مطوي."
click at [295, 406] on span "Update" at bounding box center [267, 406] width 159 height 12
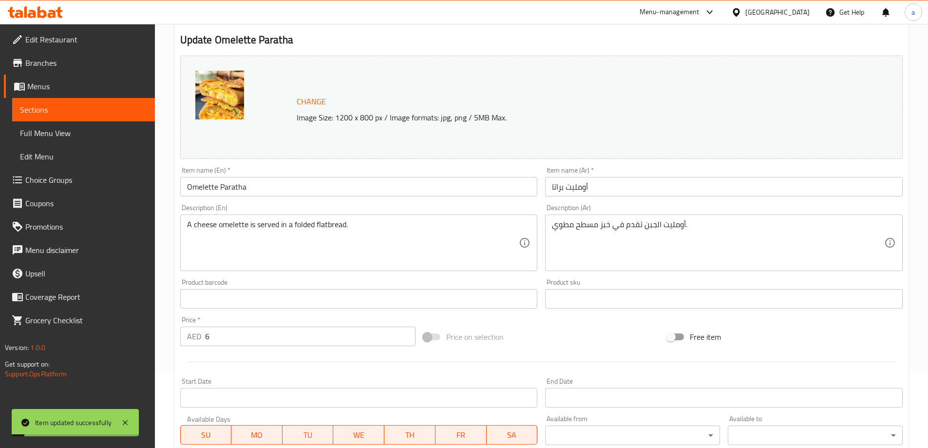
scroll to position [0, 0]
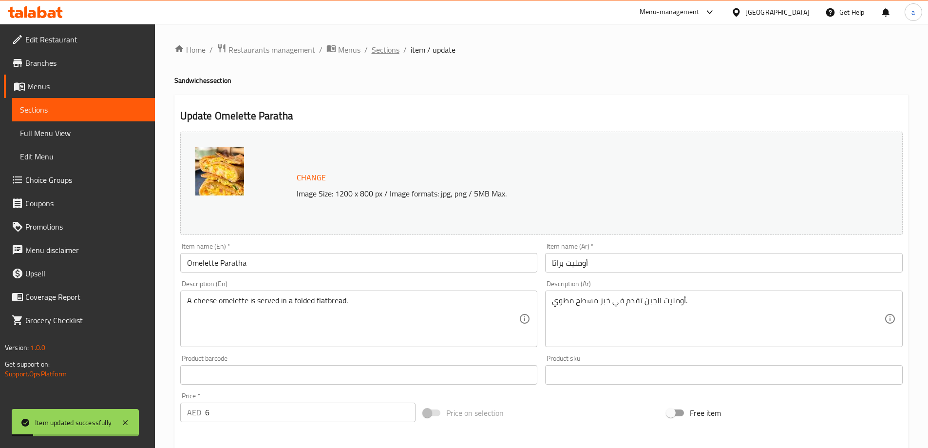
click at [380, 51] on span "Sections" at bounding box center [386, 50] width 28 height 12
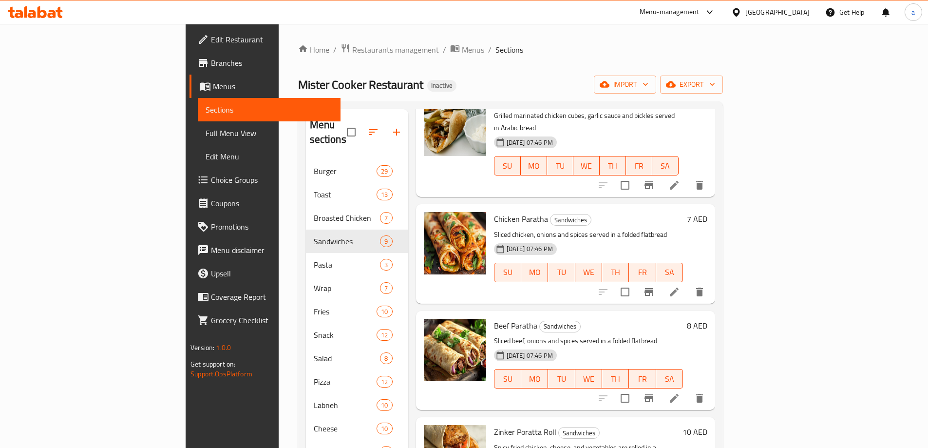
scroll to position [341, 0]
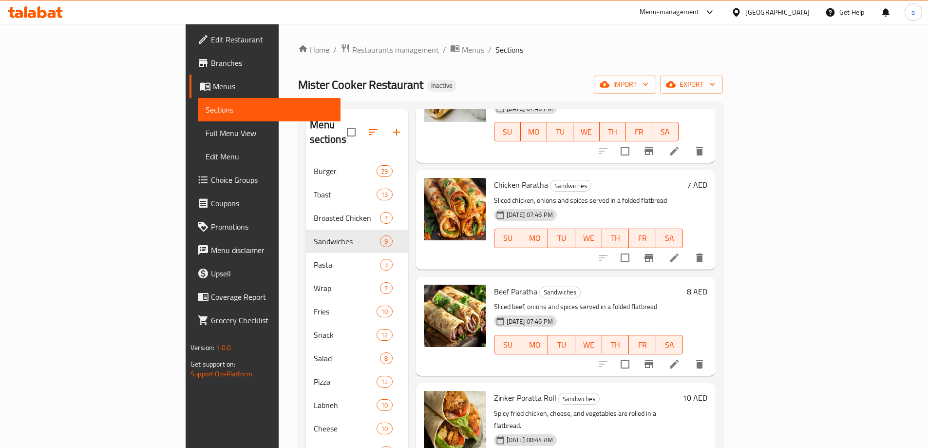
click at [632, 311] on div "[DATE] 07:46 PM SU MO TU WE TH FR SA" at bounding box center [588, 337] width 197 height 53
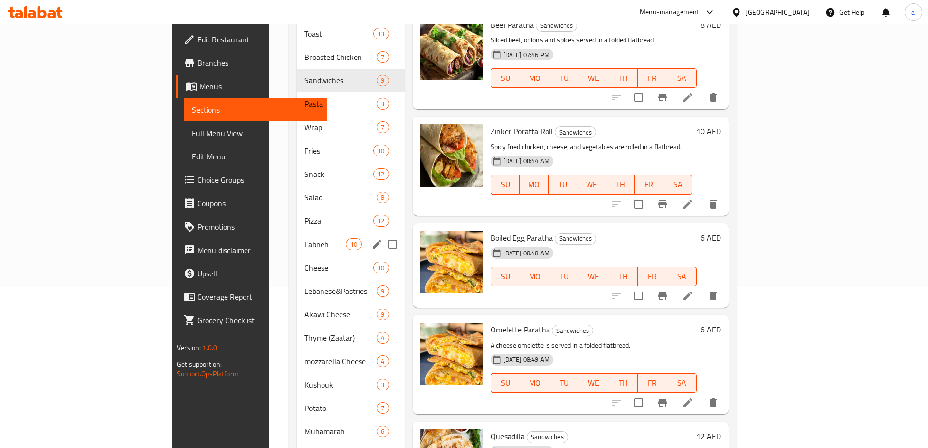
scroll to position [122, 0]
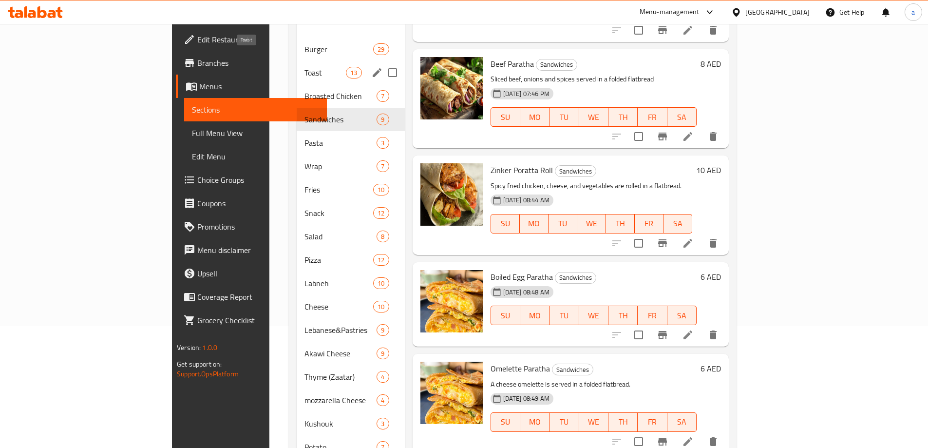
click at [305, 67] on span "Toast" at bounding box center [325, 73] width 41 height 12
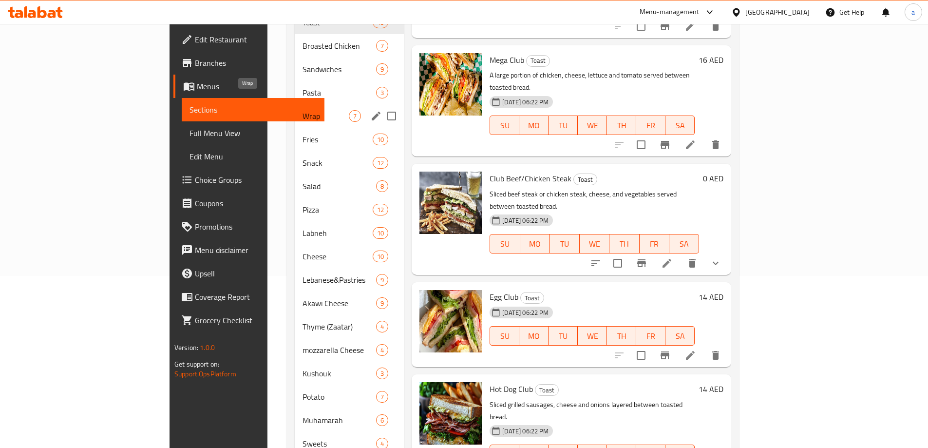
scroll to position [73, 0]
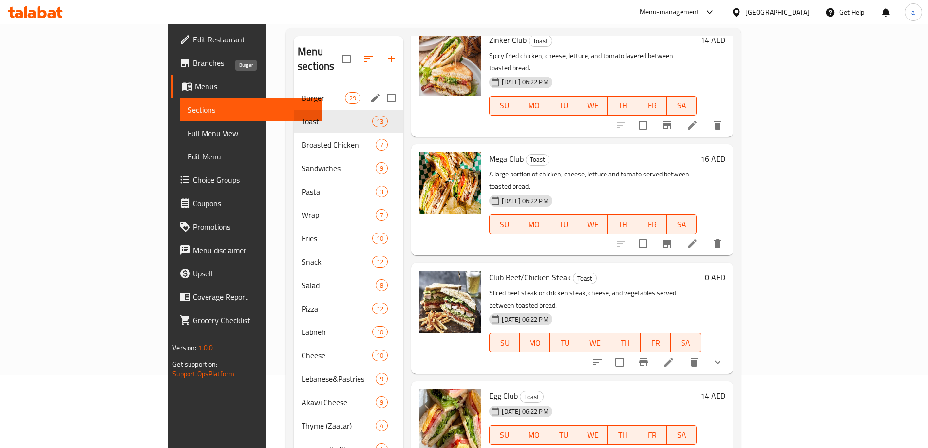
click at [302, 92] on span "Burger" at bounding box center [323, 98] width 43 height 12
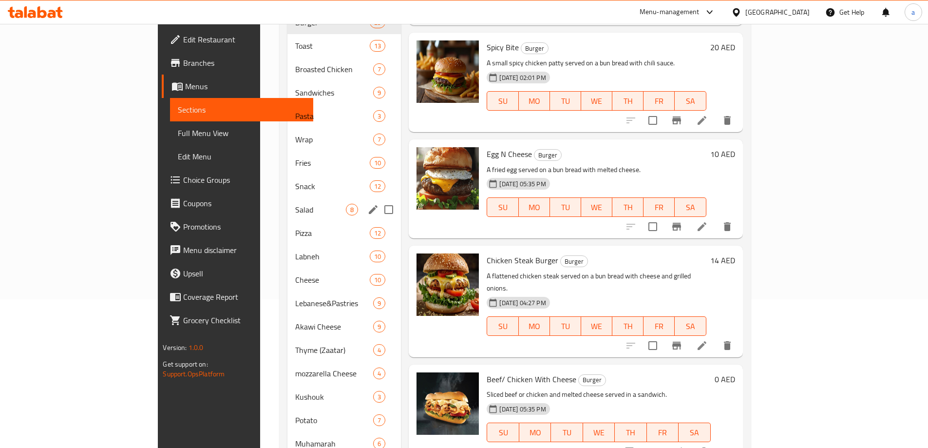
scroll to position [73, 0]
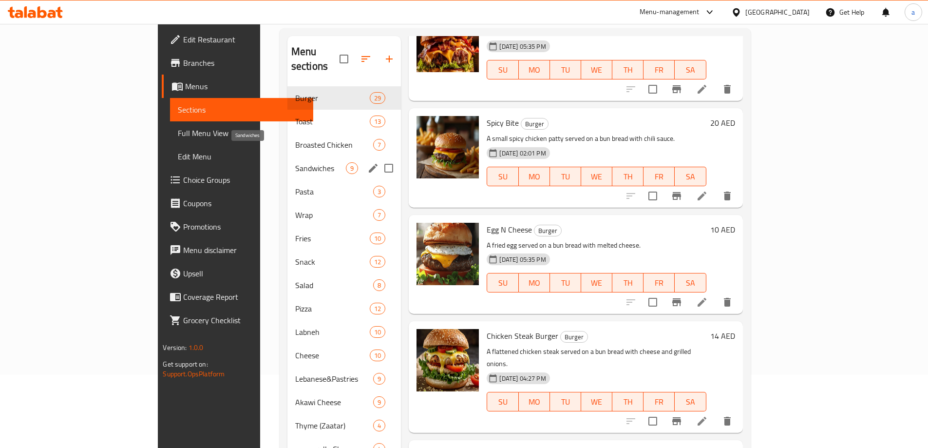
click at [295, 162] on span "Sandwiches" at bounding box center [320, 168] width 51 height 12
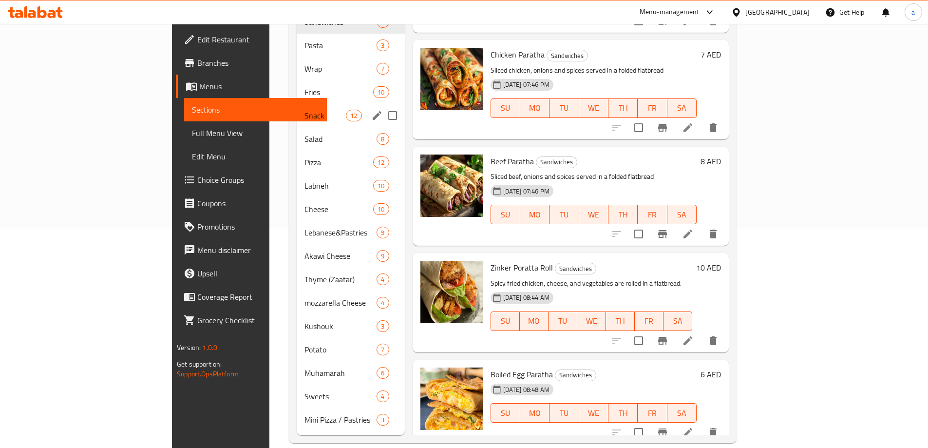
scroll to position [73, 0]
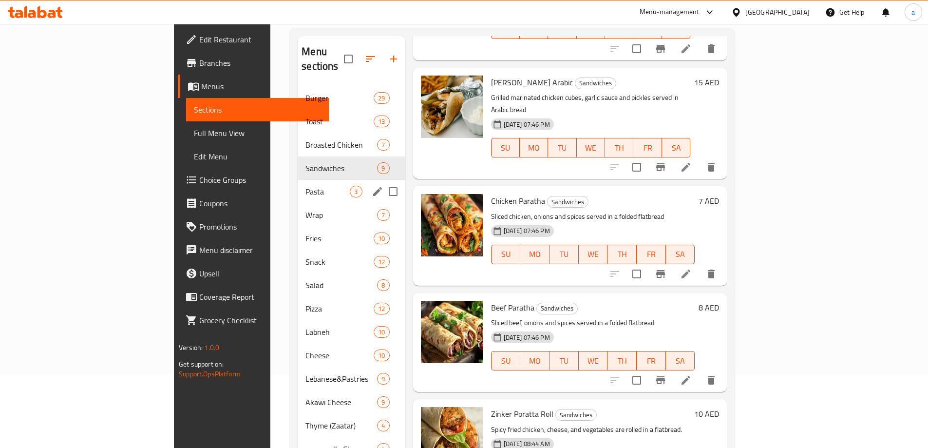
click at [306, 186] on span "Pasta" at bounding box center [328, 192] width 44 height 12
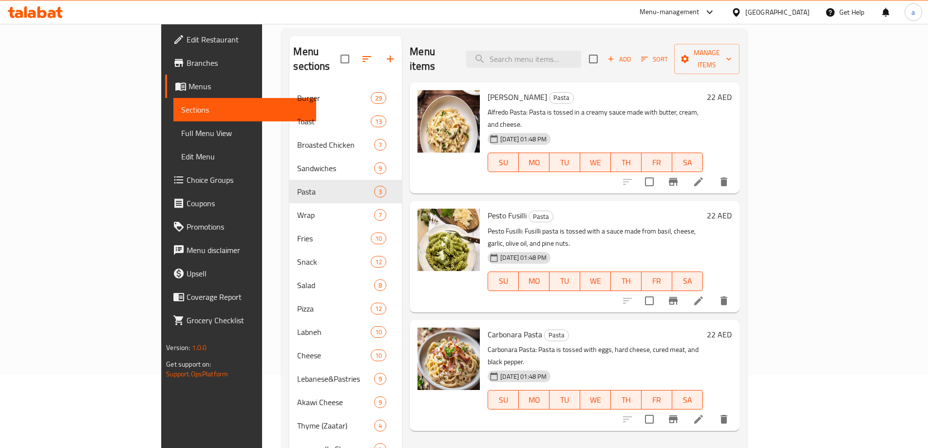
click at [705, 176] on icon at bounding box center [699, 182] width 12 height 12
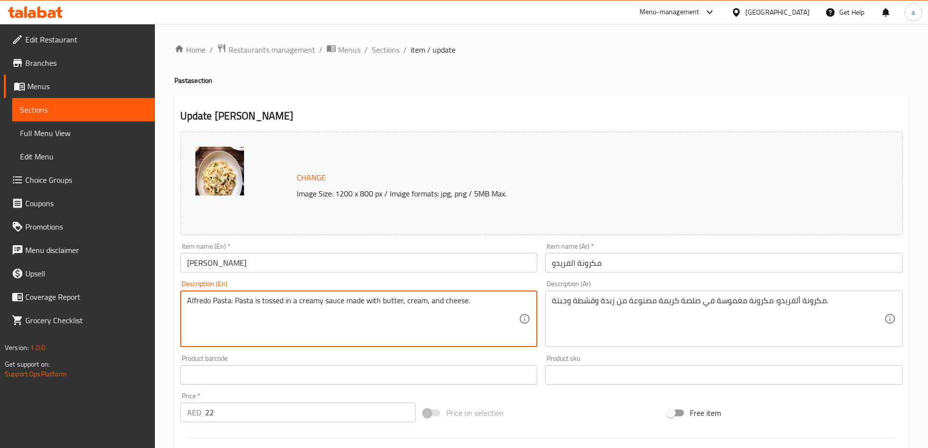
drag, startPoint x: 236, startPoint y: 299, endPoint x: 157, endPoint y: 298, distance: 79.0
type textarea "Pasta is tossed in a creamy sauce made with butter, cream, and cheese."
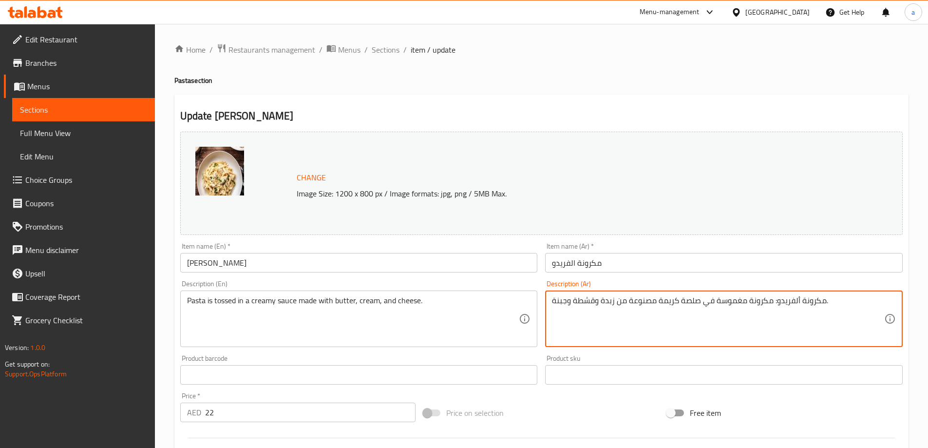
drag, startPoint x: 771, startPoint y: 303, endPoint x: 826, endPoint y: 304, distance: 54.1
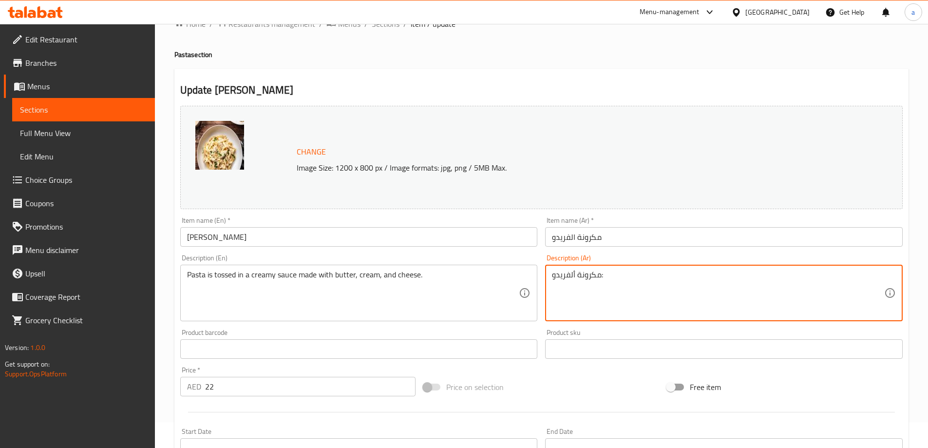
scroll to position [49, 0]
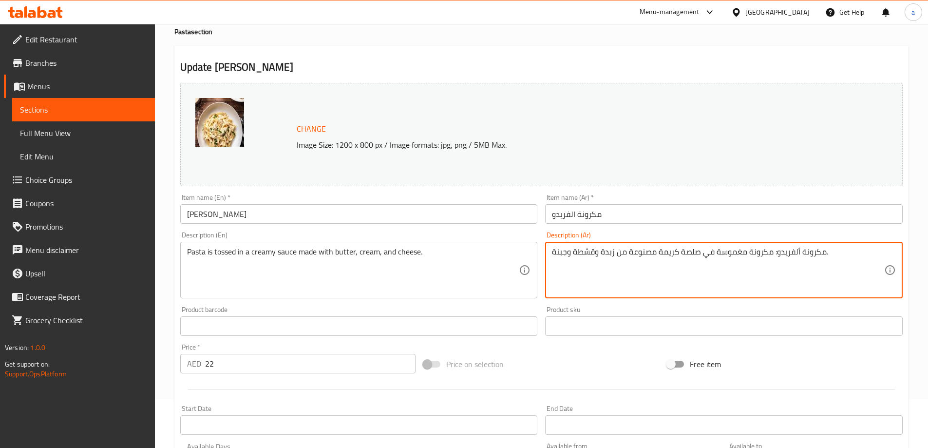
click at [808, 263] on textarea "مكرونة ألفريدو: مكرونة مغموسة في صلصة كريمة مصنوعة من زبدة وقشطة وجبنة." at bounding box center [718, 270] width 332 height 46
drag, startPoint x: 774, startPoint y: 255, endPoint x: 824, endPoint y: 255, distance: 49.2
click at [824, 255] on textarea "مكرونة ألفريدو: مكرونة مغموسة في صلصة كريمة مصنوعة من زبدة وقشطة وجبنة." at bounding box center [718, 270] width 332 height 46
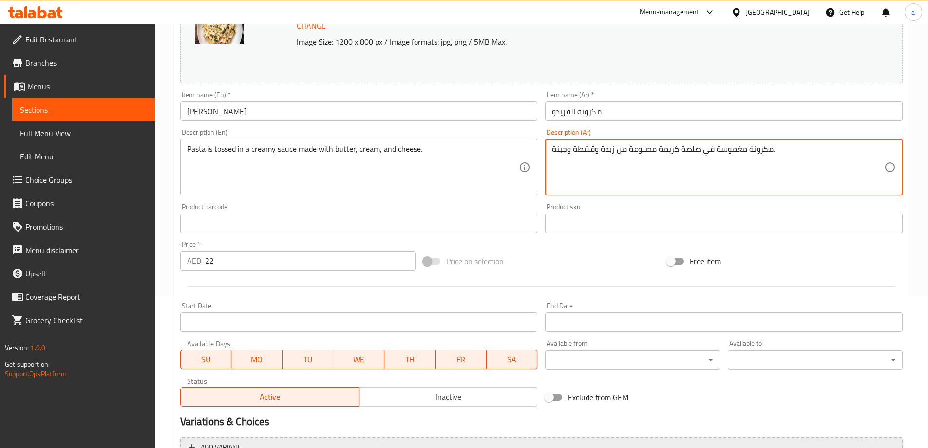
scroll to position [255, 0]
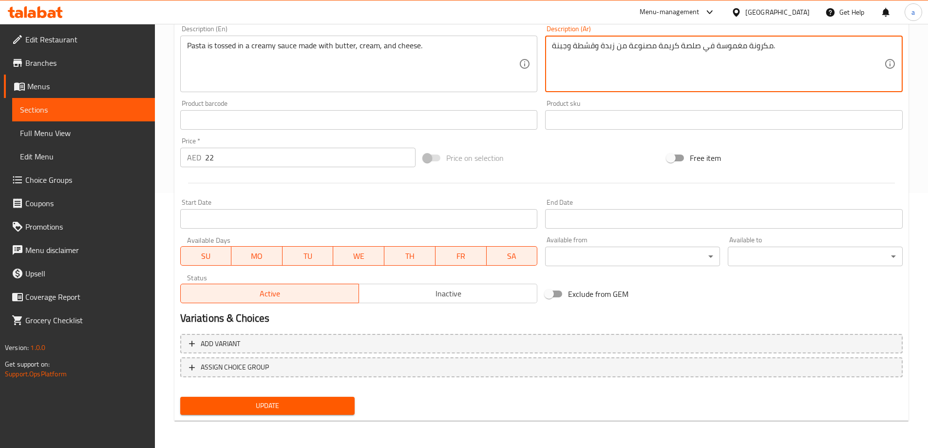
type textarea "مكرونة مغموسة في صلصة كريمة مصنوعة من زبدة وقشطة وجبنة."
click at [289, 405] on span "Update" at bounding box center [267, 406] width 159 height 12
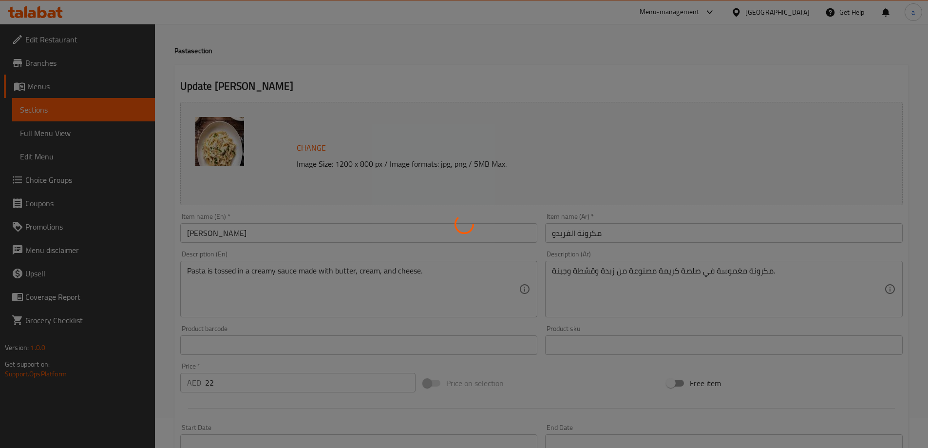
scroll to position [0, 0]
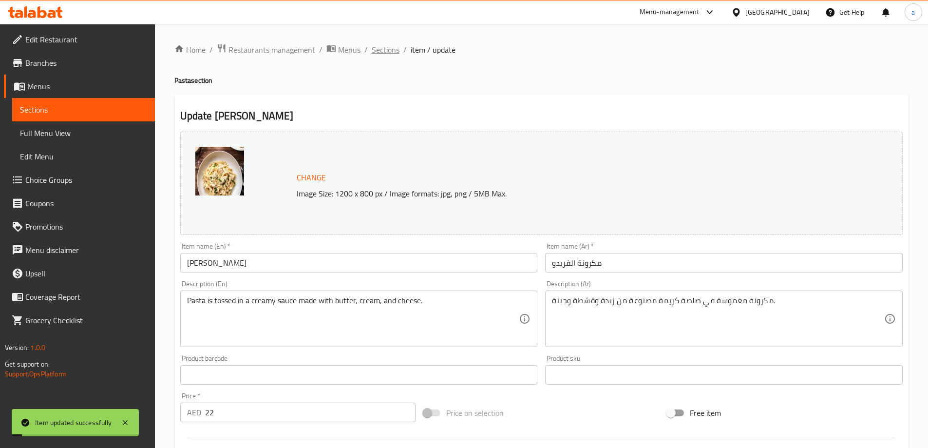
click at [379, 49] on span "Sections" at bounding box center [386, 50] width 28 height 12
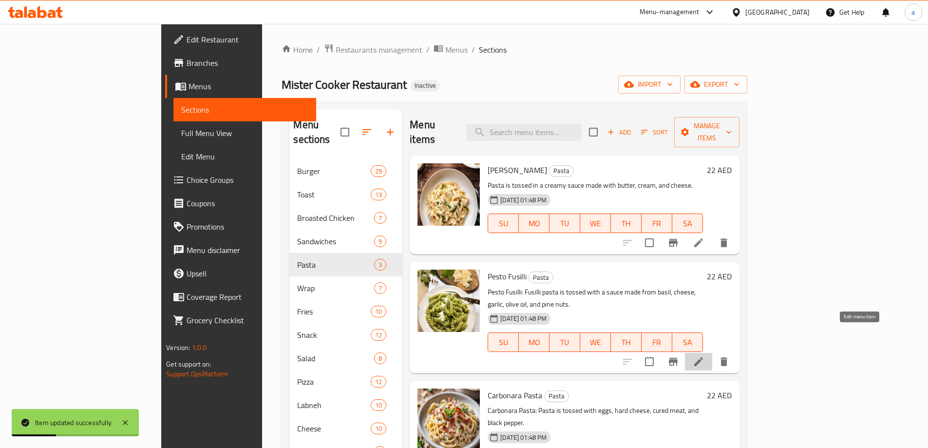
click at [705, 356] on icon at bounding box center [699, 362] width 12 height 12
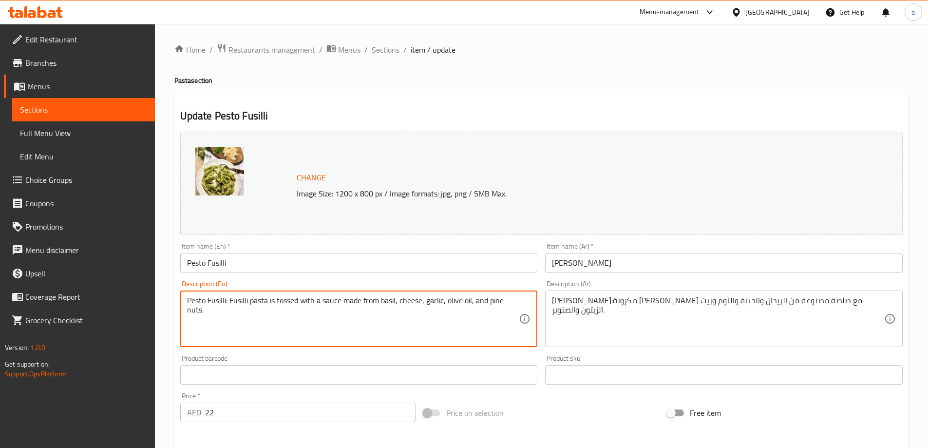
drag, startPoint x: 230, startPoint y: 302, endPoint x: 186, endPoint y: 299, distance: 44.4
type textarea "Fusilli pasta is tossed with a sauce made from basil, cheese, garlic, olive oil…"
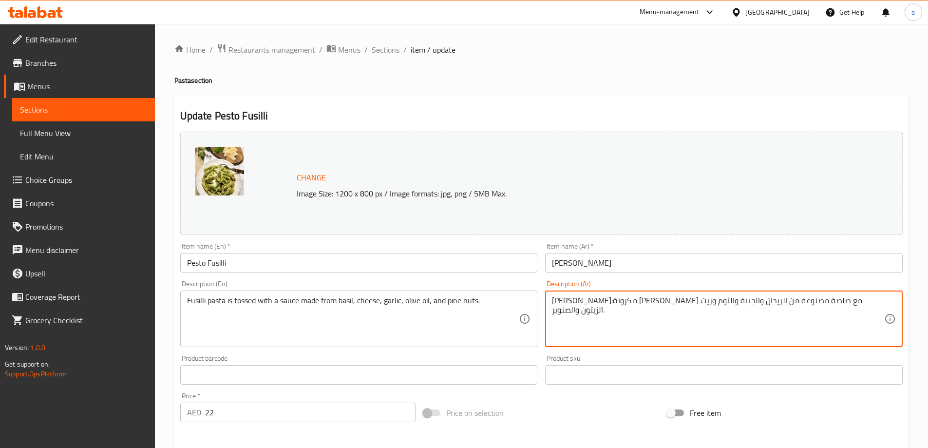
drag, startPoint x: 825, startPoint y: 300, endPoint x: 875, endPoint y: 307, distance: 50.6
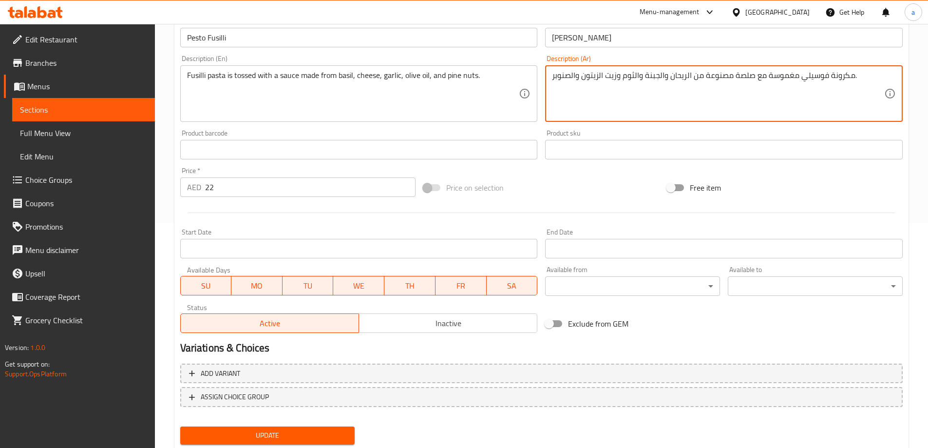
scroll to position [255, 0]
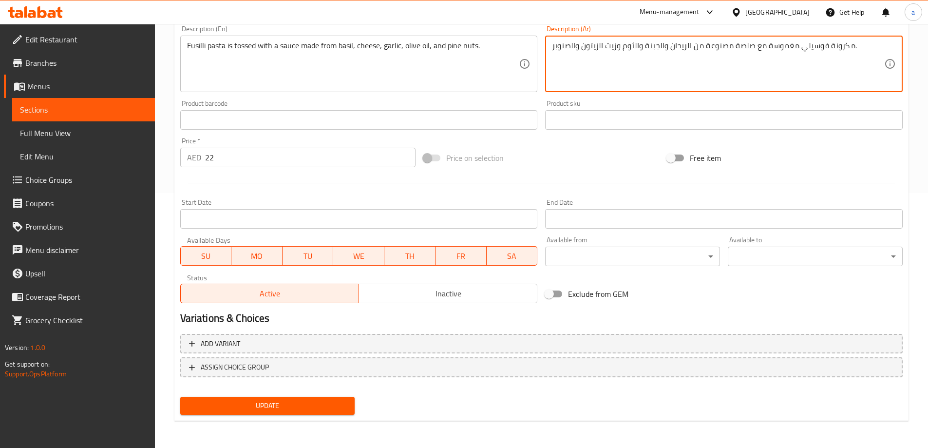
type textarea "مكرونة فوسيلي مغموسة مع صلصة مصنوعة من الريحان والجبنة والثوم وزيت الزيتون والص…"
click at [283, 401] on span "Update" at bounding box center [267, 406] width 159 height 12
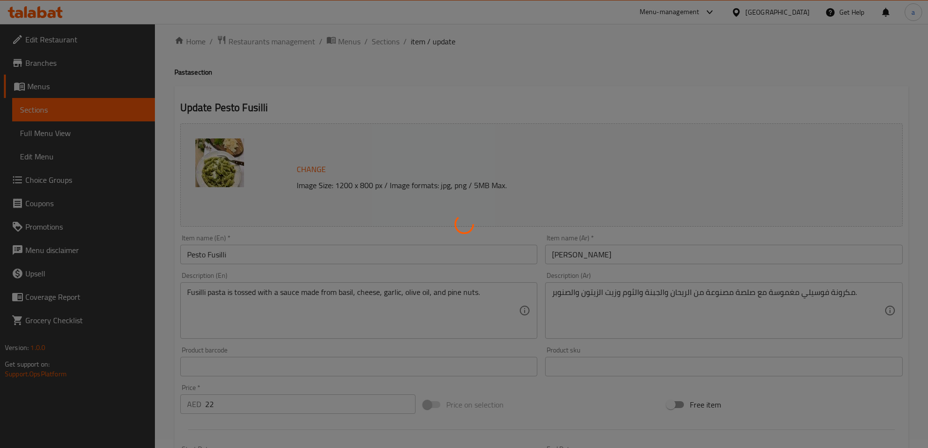
scroll to position [0, 0]
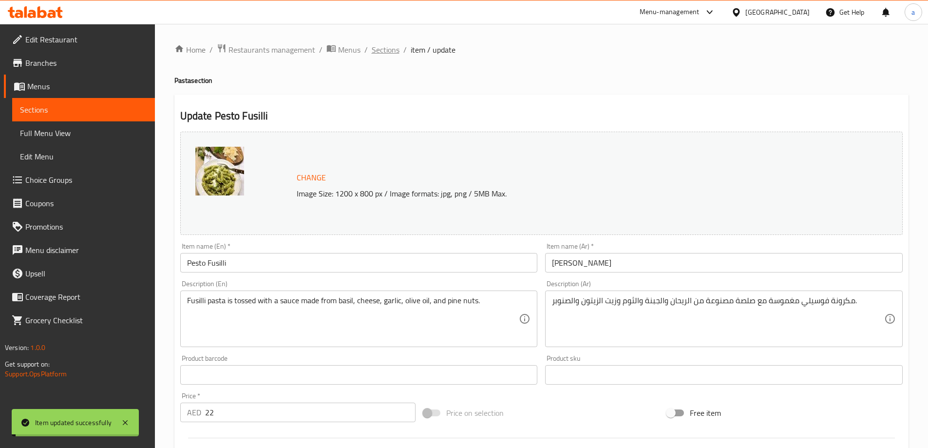
click at [391, 51] on span "Sections" at bounding box center [386, 50] width 28 height 12
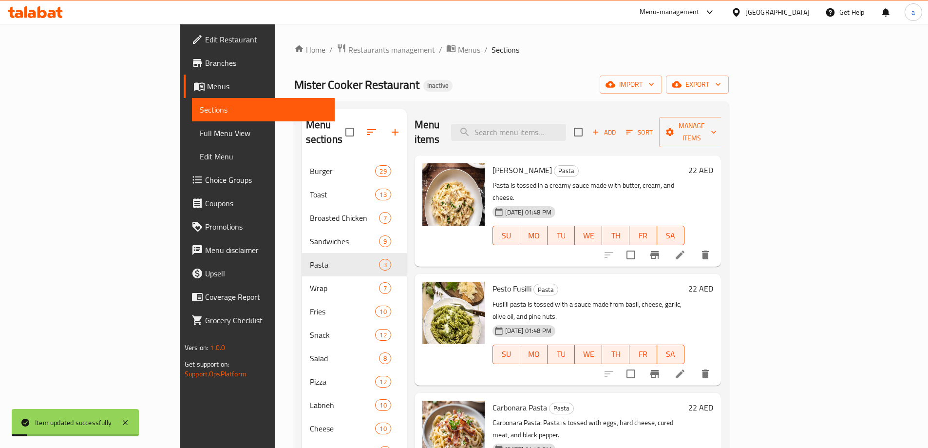
scroll to position [97, 0]
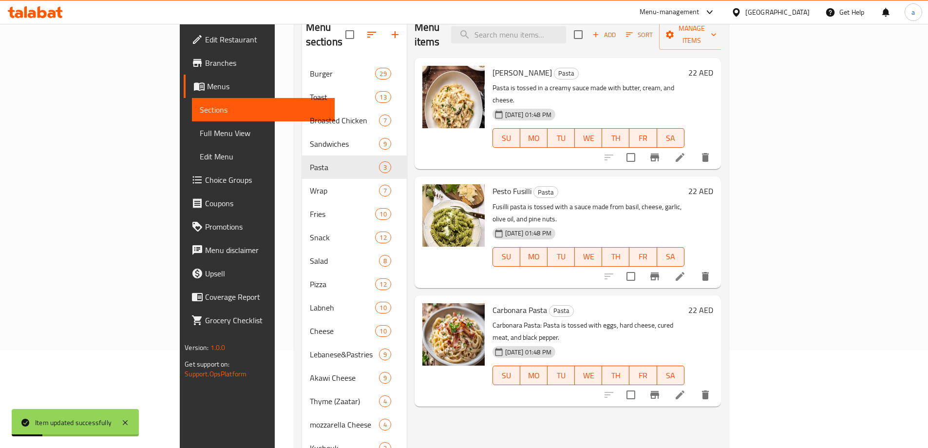
click at [685, 390] on icon at bounding box center [680, 394] width 9 height 9
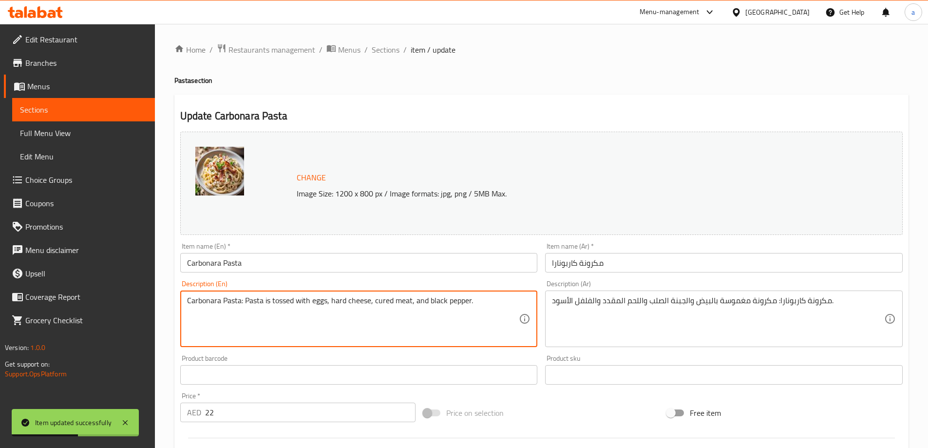
drag, startPoint x: 245, startPoint y: 302, endPoint x: 173, endPoint y: 302, distance: 71.2
type textarea "Pasta is tossed with eggs, hard cheese, cured meat, and black pepper."
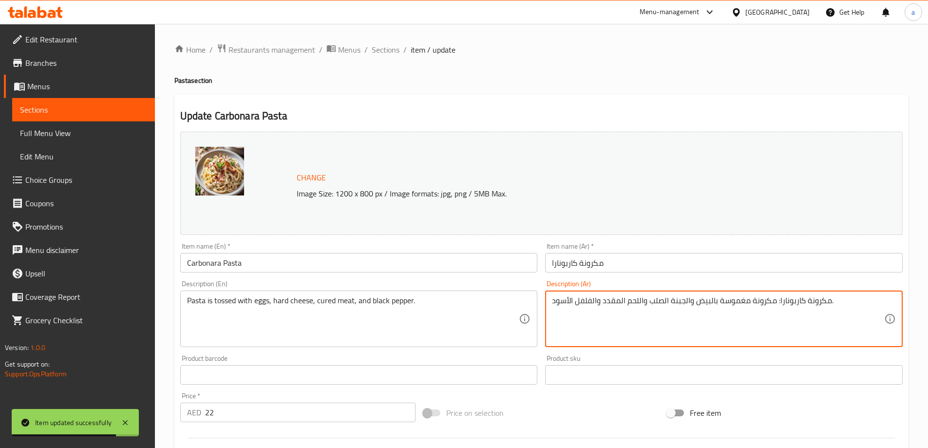
drag, startPoint x: 775, startPoint y: 306, endPoint x: 831, endPoint y: 307, distance: 56.0
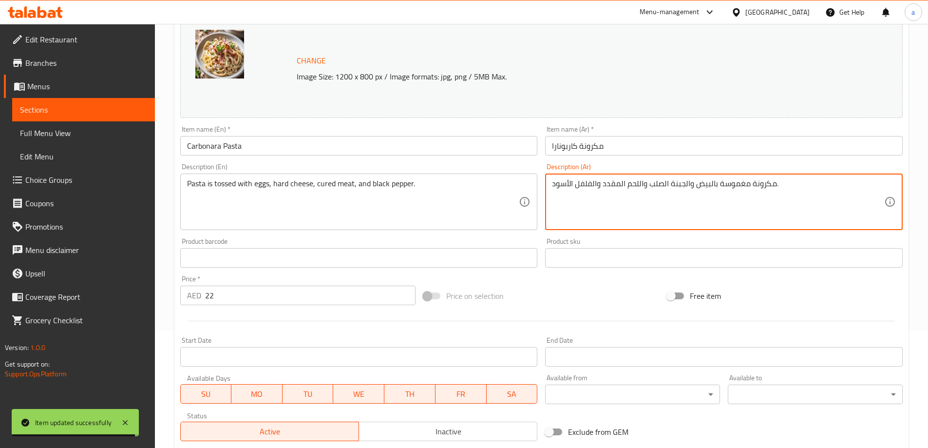
scroll to position [255, 0]
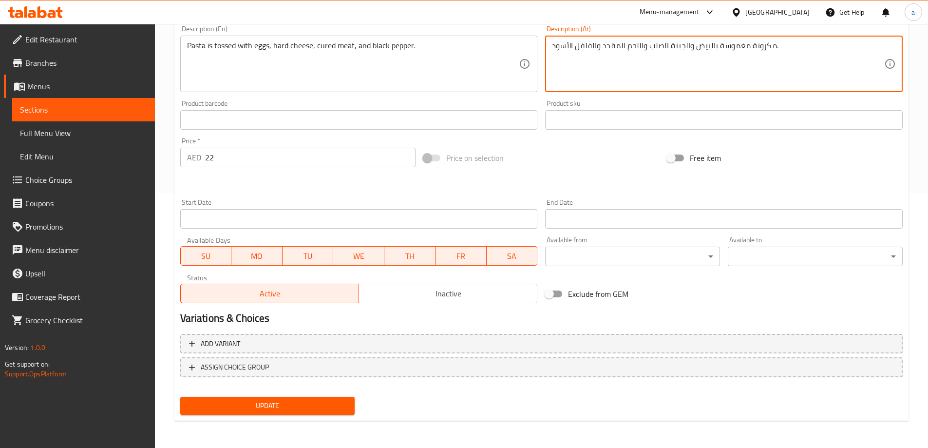
type textarea "مكرونة مغموسة بالبيض والجبنة الصلب واللحم المقدد والفلفل الأسود."
click at [310, 412] on button "Update" at bounding box center [267, 406] width 175 height 18
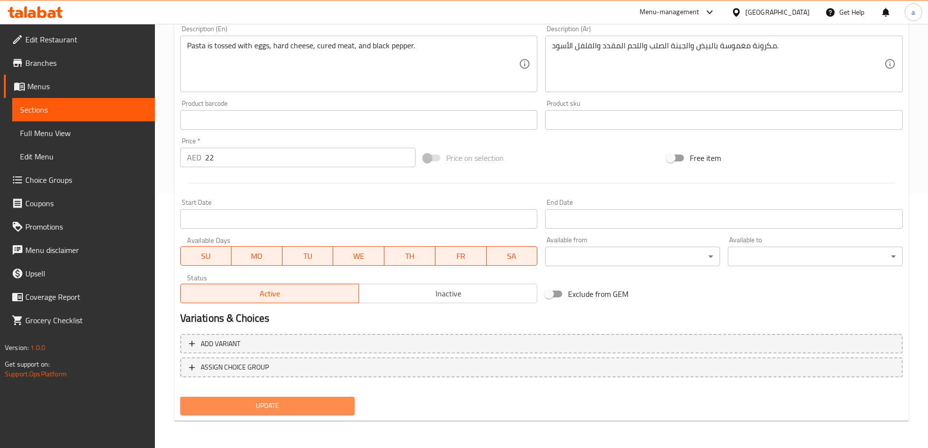
click at [274, 413] on button "Update" at bounding box center [267, 406] width 175 height 18
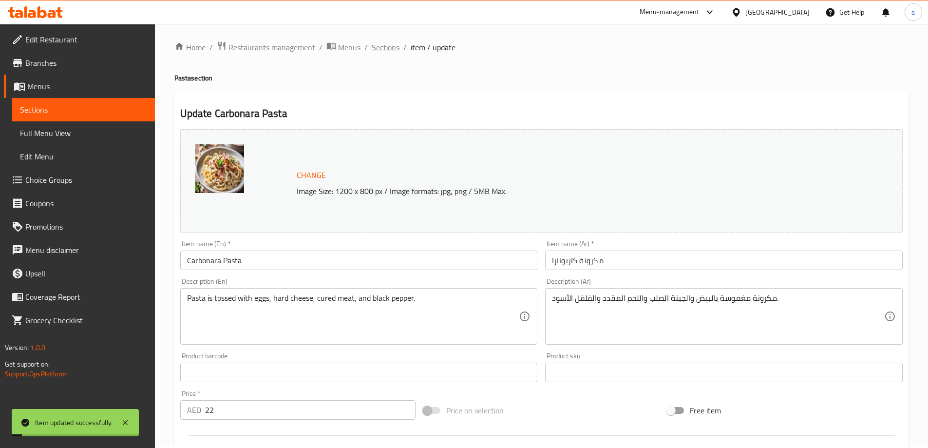
scroll to position [0, 0]
click at [387, 51] on span "Sections" at bounding box center [386, 50] width 28 height 12
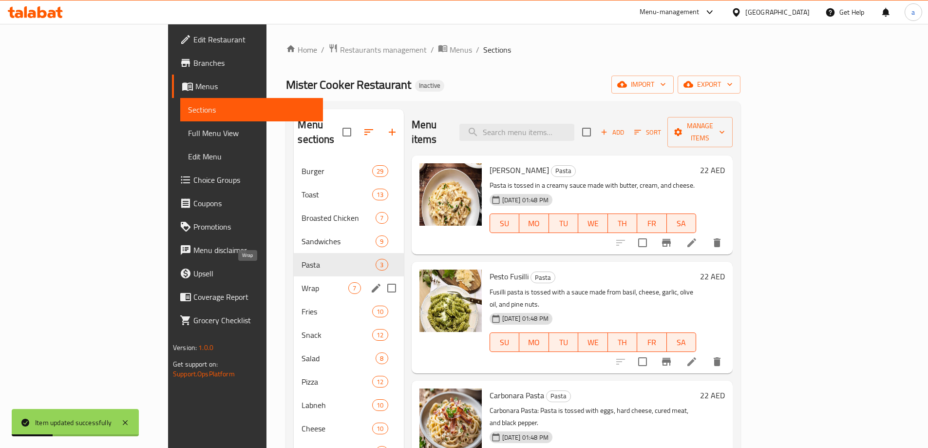
click at [302, 282] on span "Wrap" at bounding box center [325, 288] width 47 height 12
